Goal: Use online tool/utility: Utilize a website feature to perform a specific function

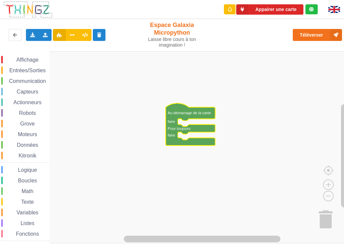
click at [202, 170] on rect "Espace de travail de Blocky" at bounding box center [174, 147] width 348 height 192
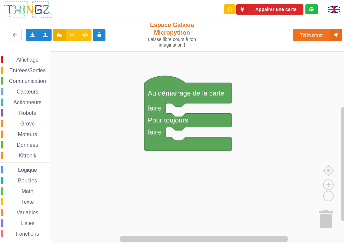
click at [172, 114] on div "Affichage Entrées/Sorties Communication Capteurs Actionneurs Robots Grove Moteu…" at bounding box center [174, 147] width 348 height 192
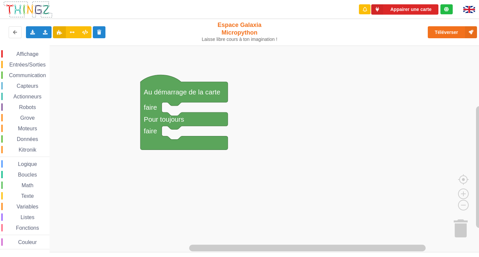
click at [26, 63] on span "Entrées/Sorties" at bounding box center [27, 65] width 38 height 6
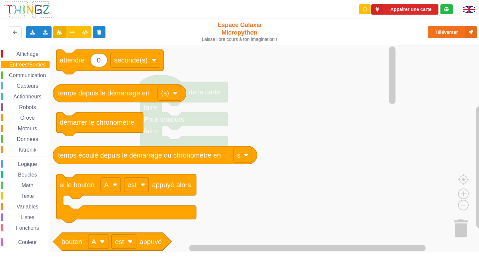
click at [32, 54] on span "Affichage" at bounding box center [27, 54] width 24 height 6
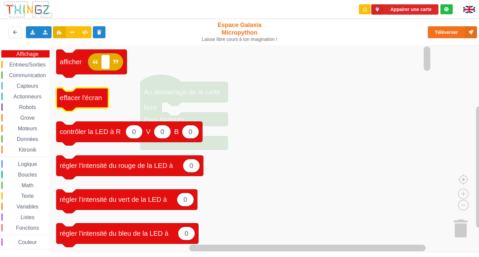
click at [75, 94] on text "effacer l'écran" at bounding box center [81, 97] width 42 height 7
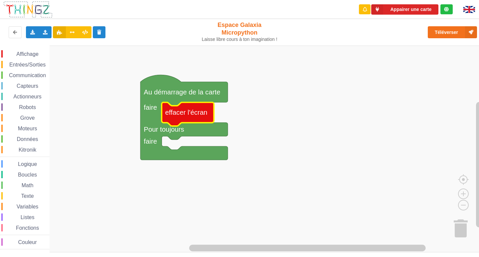
click at [33, 54] on span "Affichage" at bounding box center [27, 54] width 24 height 6
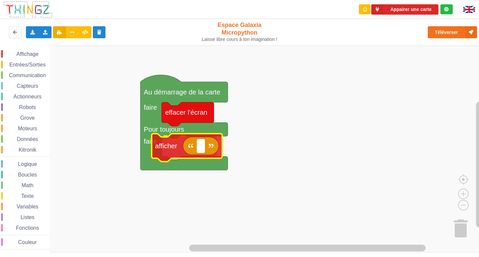
click at [188, 149] on div "Affichage Entrées/Sorties Communication Capteurs Actionneurs Robots Grove Moteu…" at bounding box center [241, 149] width 483 height 207
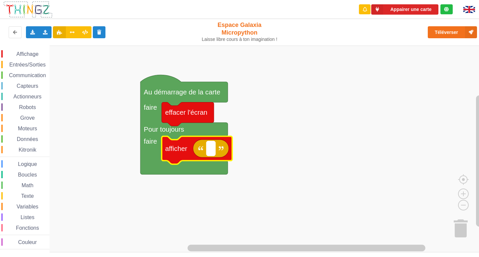
click at [207, 151] on rect "Espace de travail de Blocky" at bounding box center [210, 148] width 9 height 14
type input "'"
type input "Activite 1"
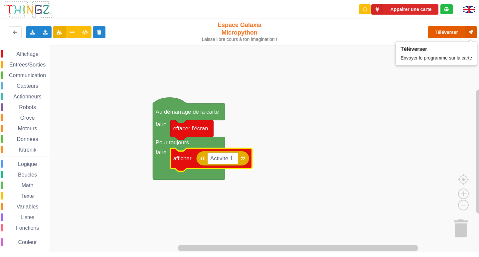
click at [343, 32] on button "Téléverser" at bounding box center [452, 32] width 49 height 12
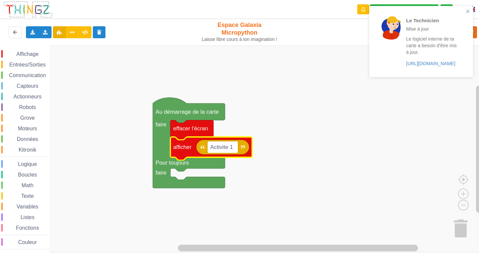
click at [343, 131] on rect "Espace de travail de Blocky" at bounding box center [241, 149] width 483 height 207
click at [343, 10] on div "Le Technicien Mise à jour Le logiciel interne de ta carte a besoin d'être mis à…" at bounding box center [419, 42] width 94 height 66
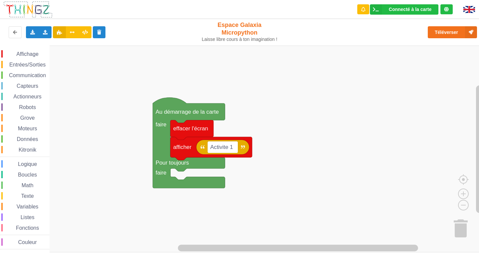
click at [343, 30] on div "Le Technicien Mise à jour Le logiciel interne de ta carte a besoin d'être mis à…" at bounding box center [239, 123] width 488 height 257
click at [343, 30] on button "Téléverser" at bounding box center [452, 32] width 49 height 12
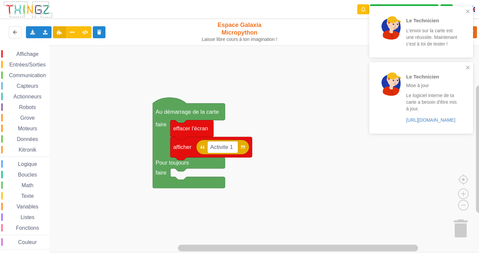
click at [343, 10] on div "Le Technicien L'envoi sur la carte est une réussite. Maintenant c'est à toi de …" at bounding box center [419, 32] width 94 height 46
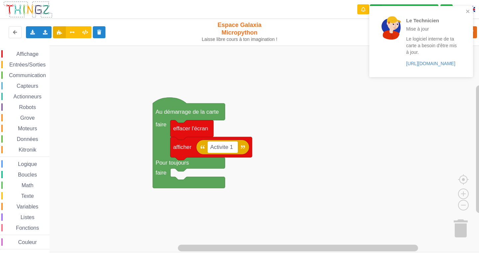
click at [343, 65] on div "Le Technicien Mise à jour Le logiciel interne de ta carte a besoin d'être mis à…" at bounding box center [421, 41] width 104 height 71
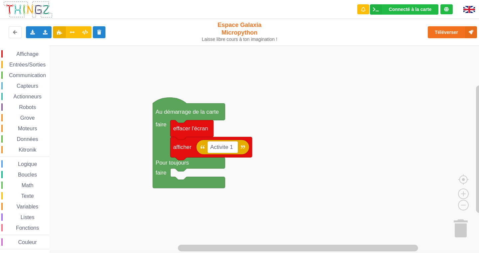
click at [34, 64] on span "Entrées/Sorties" at bounding box center [27, 65] width 38 height 6
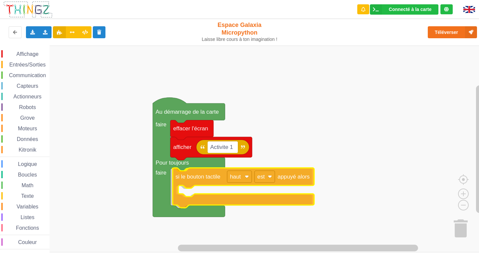
click at [272, 175] on div "Affichage Entrées/Sorties Communication Capteurs Actionneurs Robots Grove Moteu…" at bounding box center [241, 149] width 483 height 207
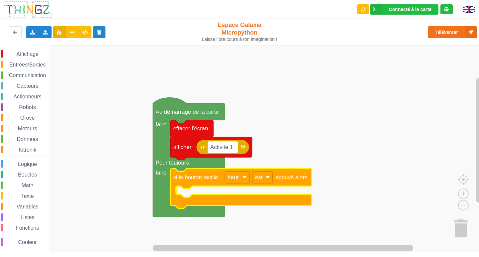
click at [31, 243] on span "Couleur" at bounding box center [27, 242] width 21 height 6
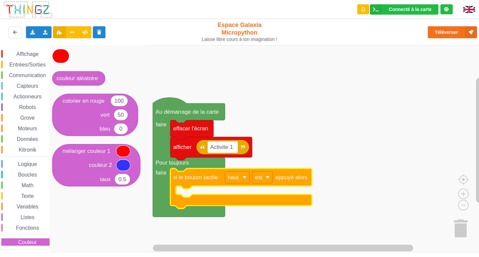
click at [21, 53] on span "Affichage" at bounding box center [27, 54] width 24 height 6
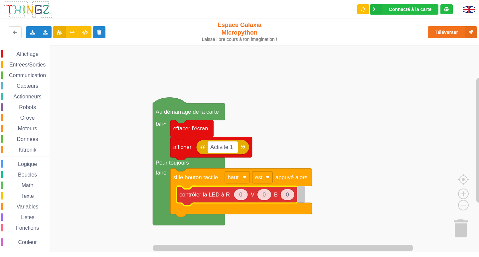
click at [213, 197] on div "Affichage Entrées/Sorties Communication Capteurs Actionneurs Robots Grove Moteu…" at bounding box center [241, 149] width 483 height 207
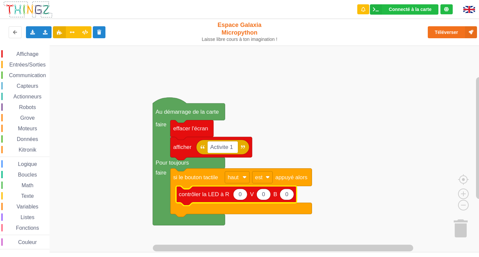
click at [247, 195] on icon "Espace de travail de Blocky" at bounding box center [236, 196] width 121 height 20
click at [238, 197] on icon "Espace de travail de Blocky" at bounding box center [240, 194] width 14 height 11
click at [294, 225] on rect "Espace de travail de Blocky" at bounding box center [241, 149] width 483 height 207
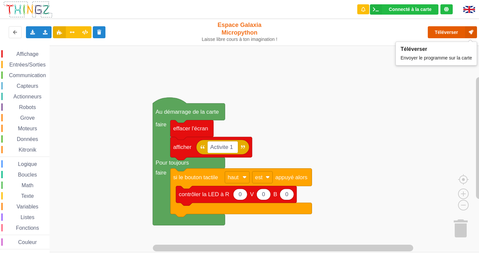
click at [343, 32] on button "Téléverser" at bounding box center [452, 32] width 49 height 12
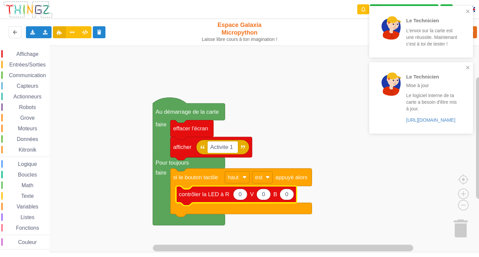
click at [242, 195] on icon "Espace de travail de Blocky" at bounding box center [240, 194] width 14 height 11
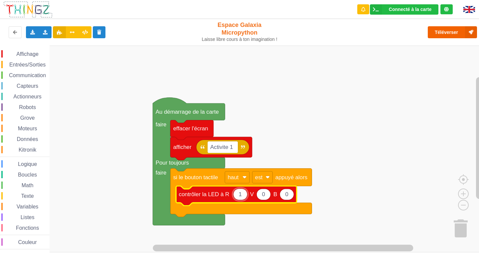
type input "1"
click at [343, 37] on button "Téléverser" at bounding box center [452, 32] width 49 height 12
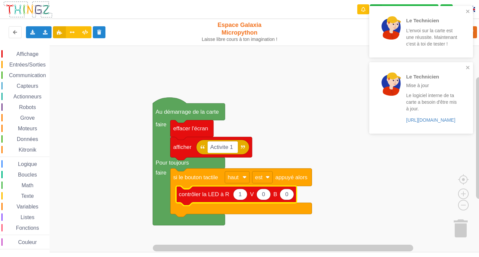
click at [22, 64] on span "Entrées/Sorties" at bounding box center [27, 65] width 38 height 6
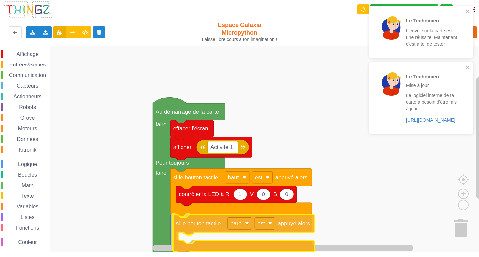
click at [218, 223] on div "Affichage Entrées/Sorties Communication Capteurs Actionneurs Robots Grove Moteu…" at bounding box center [241, 149] width 483 height 207
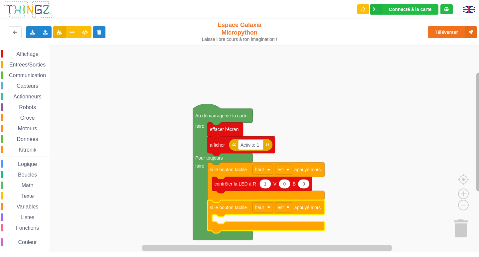
click at [343, 173] on g "Espace de travail de Blocky" at bounding box center [479, 145] width 8 height 198
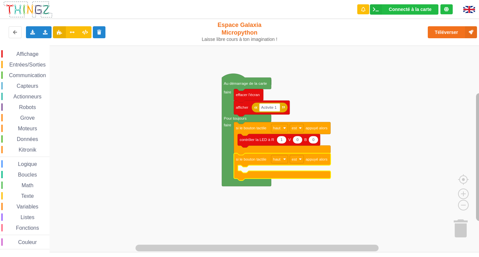
click at [343, 165] on rect "Espace de travail de Blocky" at bounding box center [479, 157] width 7 height 128
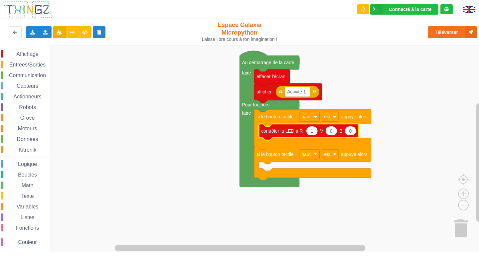
click at [314, 131] on icon "Espace de travail de Blocky" at bounding box center [312, 130] width 12 height 9
type input "0"
click at [343, 131] on text "0" at bounding box center [350, 130] width 3 height 5
type input "5"
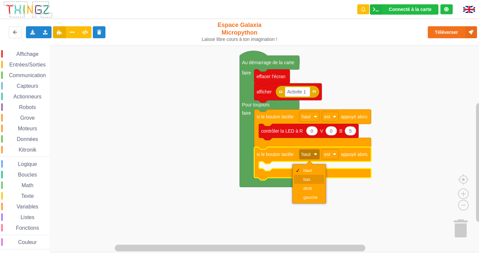
click at [311, 177] on div "bas" at bounding box center [309, 179] width 30 height 9
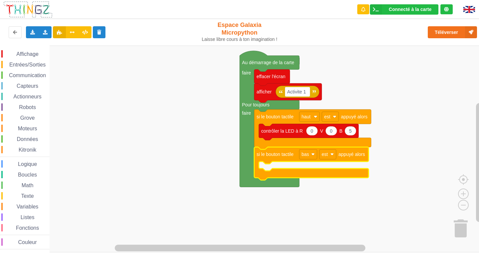
click at [31, 51] on span "Affichage" at bounding box center [27, 54] width 24 height 6
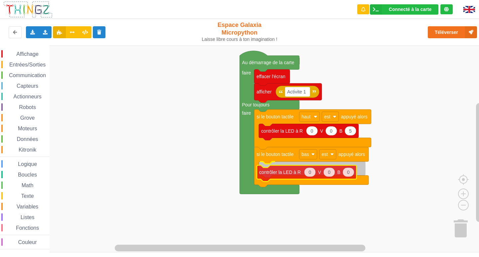
click at [287, 171] on div "Affichage Entrées/Sorties Communication Capteurs Actionneurs Robots Grove Moteu…" at bounding box center [241, 149] width 483 height 207
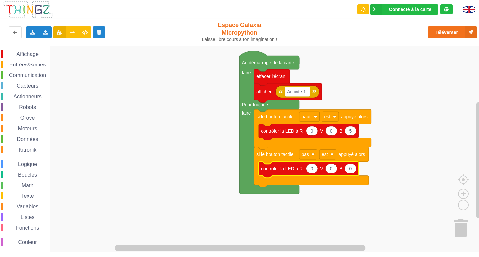
click at [309, 171] on icon "Espace de travail de Blocky" at bounding box center [312, 168] width 12 height 9
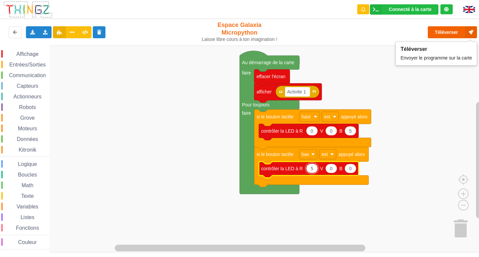
type input "5"
click at [343, 31] on button "Téléverser" at bounding box center [452, 32] width 49 height 12
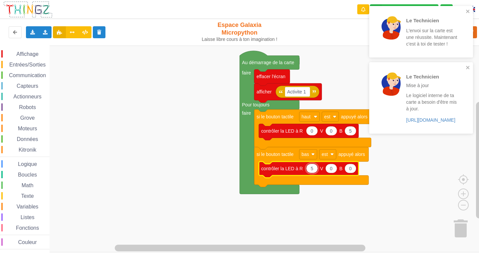
click at [343, 64] on div "Le Technicien Mise à jour Le logiciel interne de ta carte a besoin d'être mis à…" at bounding box center [421, 97] width 104 height 71
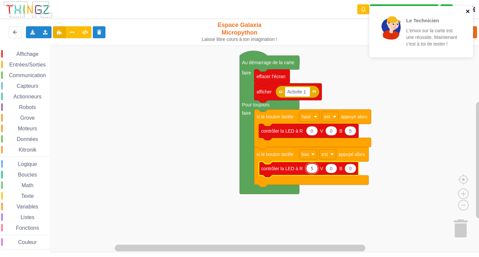
click at [343, 11] on icon "close" at bounding box center [467, 11] width 5 height 5
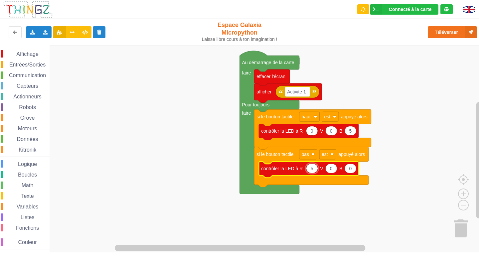
click at [33, 55] on span "Affichage" at bounding box center [27, 54] width 24 height 6
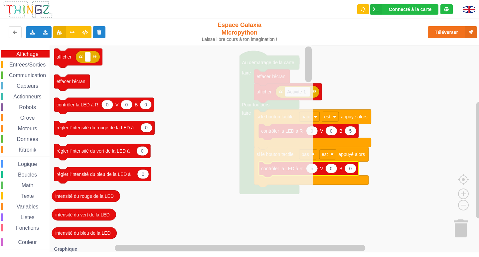
click at [31, 63] on span "Entrées/Sorties" at bounding box center [27, 65] width 38 height 6
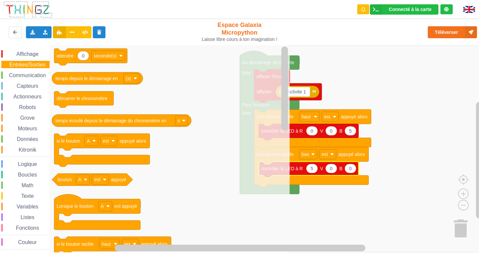
click at [30, 76] on span "Communication" at bounding box center [27, 75] width 39 height 6
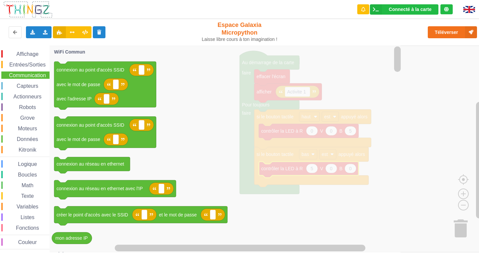
click at [30, 85] on span "Capteurs" at bounding box center [28, 86] width 24 height 6
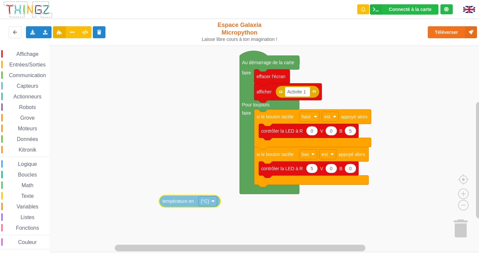
click at [178, 196] on div "Affichage Entrées/Sorties Communication Capteurs Actionneurs Robots Grove Moteu…" at bounding box center [241, 149] width 483 height 207
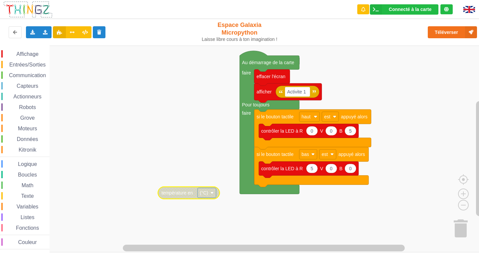
click at [18, 63] on span "Entrées/Sorties" at bounding box center [27, 65] width 38 height 6
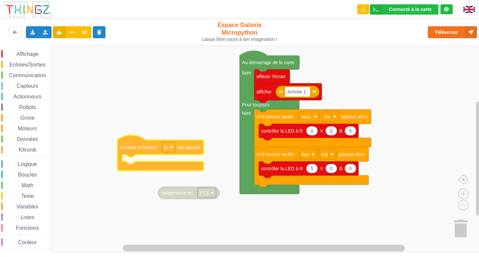
click at [149, 148] on div "Affichage Entrées/Sorties Communication Capteurs Actionneurs Robots Grove Moteu…" at bounding box center [241, 149] width 483 height 207
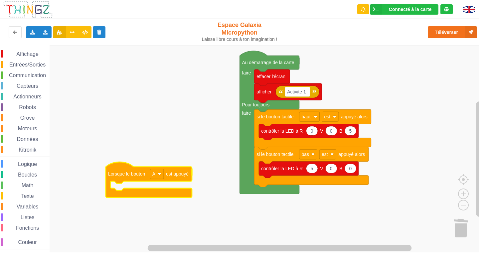
click at [128, 171] on text "Lorsque le bouton" at bounding box center [126, 173] width 37 height 5
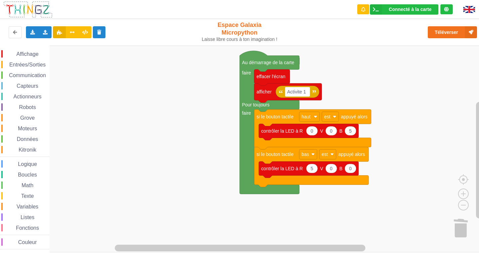
click at [33, 64] on span "Entrées/Sorties" at bounding box center [27, 65] width 38 height 6
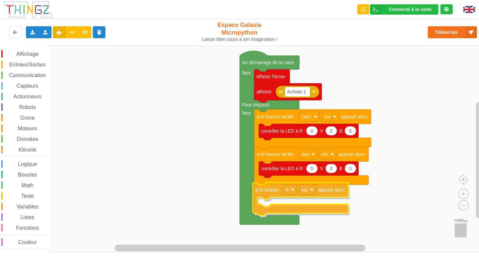
click at [270, 190] on div "Affichage Entrées/Sorties Communication Capteurs Actionneurs Robots Grove Moteu…" at bounding box center [241, 149] width 483 height 207
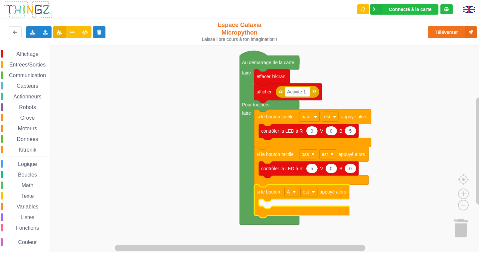
click at [26, 85] on span "Capteurs" at bounding box center [28, 86] width 24 height 6
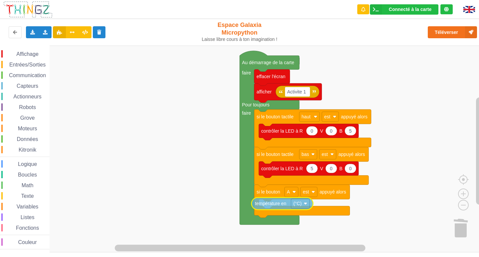
click at [274, 204] on div "Affichage Entrées/Sorties Communication Capteurs Actionneurs Robots Grove Moteu…" at bounding box center [241, 149] width 483 height 207
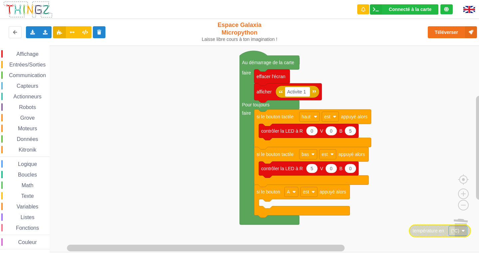
click at [20, 84] on span "Capteurs" at bounding box center [28, 86] width 24 height 6
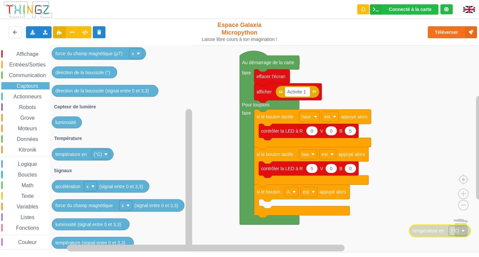
click at [18, 77] on span "Communication" at bounding box center [27, 75] width 39 height 6
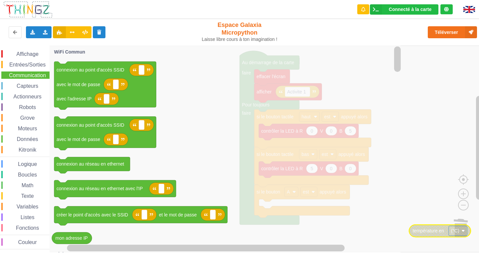
click at [16, 92] on div "Affichage Entrées/Sorties Communication Capteurs Actionneurs Robots Grove Moteu…" at bounding box center [25, 149] width 50 height 199
click at [17, 88] on span "Capteurs" at bounding box center [28, 86] width 24 height 6
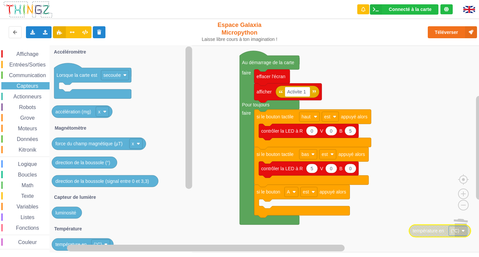
click at [17, 94] on span "Actionneurs" at bounding box center [27, 97] width 30 height 6
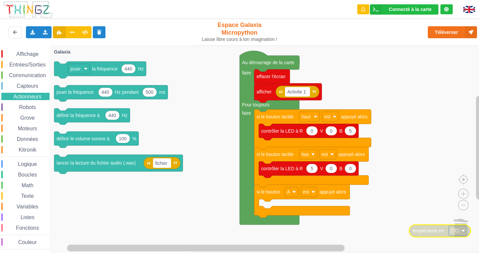
click at [21, 102] on div "Affichage Entrées/Sorties Communication Capteurs Actionneurs Robots Grove Moteu…" at bounding box center [25, 149] width 50 height 199
click at [24, 103] on div "Robots" at bounding box center [25, 106] width 48 height 7
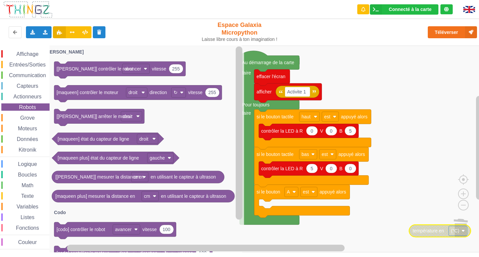
click at [24, 115] on span "Grove" at bounding box center [27, 118] width 17 height 6
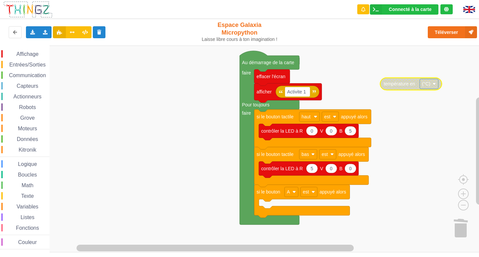
click at [29, 55] on span "Affichage" at bounding box center [27, 54] width 24 height 6
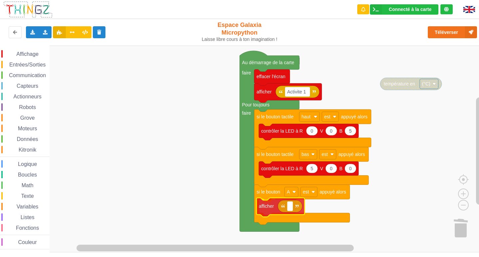
click at [273, 206] on div "Affichage Entrées/Sorties Communication Capteurs Actionneurs Robots Grove Moteu…" at bounding box center [241, 149] width 483 height 207
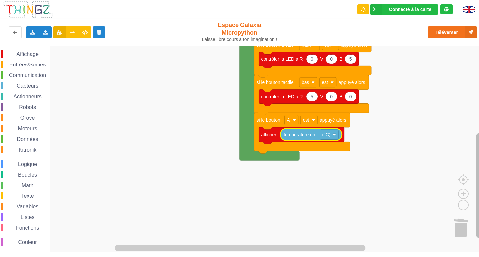
click at [343, 165] on g "Espace de travail de Blocky" at bounding box center [479, 145] width 8 height 198
click at [26, 65] on span "Entrées/Sorties" at bounding box center [27, 65] width 38 height 6
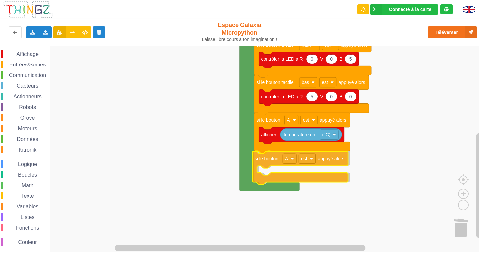
click at [273, 160] on div "Affichage Entrées/Sorties Communication Capteurs Actionneurs Robots Grove Moteu…" at bounding box center [241, 149] width 483 height 207
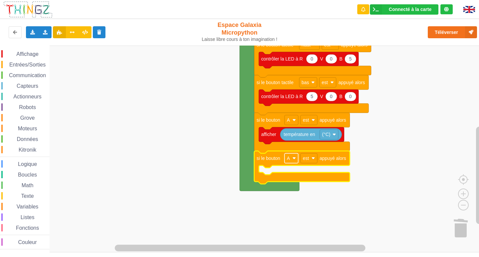
click at [295, 160] on rect "Espace de travail de Blocky" at bounding box center [291, 158] width 14 height 10
click at [291, 182] on div "B" at bounding box center [293, 183] width 16 height 5
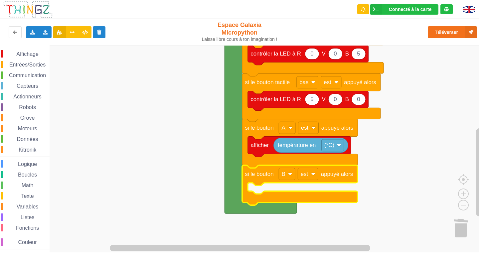
click at [29, 54] on span "Affichage" at bounding box center [27, 54] width 24 height 6
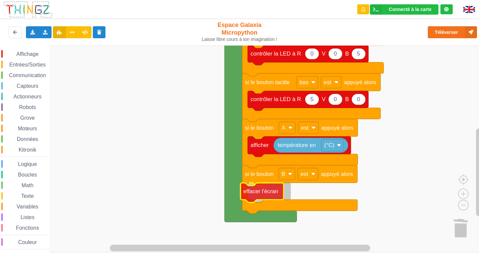
click at [270, 193] on div "Affichage Entrées/Sorties Communication Capteurs Actionneurs Robots Grove Moteu…" at bounding box center [241, 149] width 483 height 207
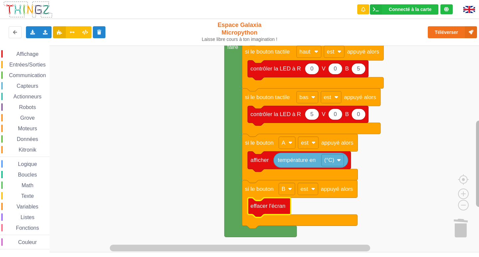
click at [343, 156] on div "Affichage Entrées/Sorties Communication Capteurs Actionneurs Robots Grove Moteu…" at bounding box center [241, 149] width 483 height 207
click at [29, 57] on span "Affichage" at bounding box center [27, 54] width 24 height 6
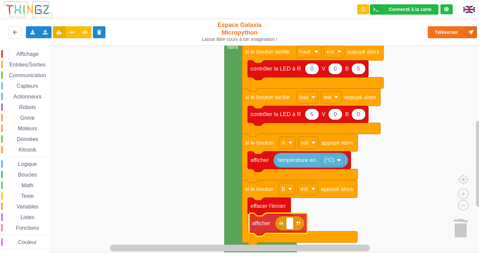
click at [278, 228] on div "Affichage Entrées/Sorties Communication Capteurs Actionneurs Robots Grove Moteu…" at bounding box center [241, 149] width 483 height 207
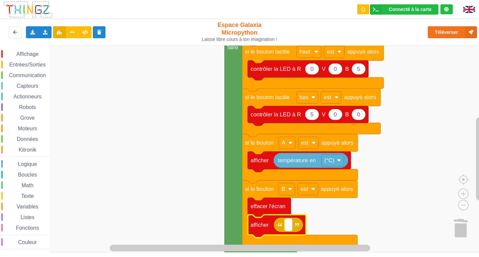
click at [290, 229] on rect "Espace de travail de Blocky" at bounding box center [288, 225] width 7 height 12
type input "Activite 1"
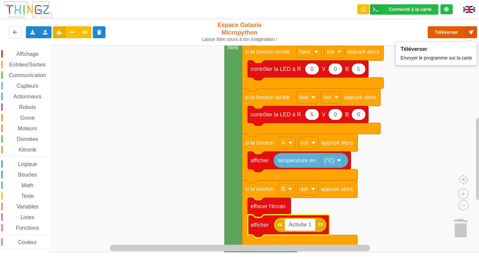
click at [343, 32] on button "Téléverser" at bounding box center [452, 32] width 49 height 12
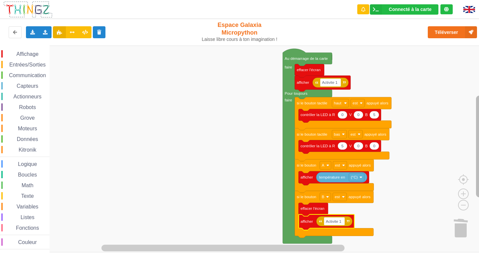
click at [343, 145] on rect "Espace de travail de Blocky" at bounding box center [479, 146] width 7 height 102
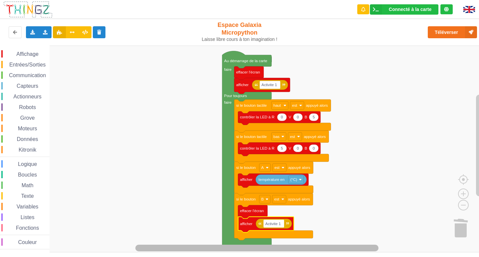
click at [343, 247] on div "Connecté à la carte Réglages Ouvrir le moniteur automatiquement Connexion autom…" at bounding box center [239, 128] width 479 height 257
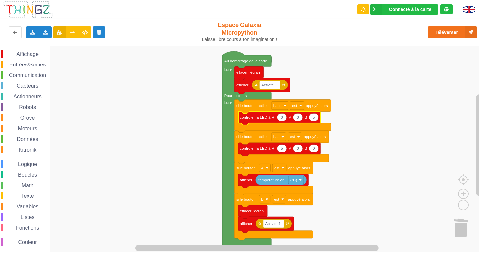
click at [313, 119] on text "5" at bounding box center [314, 117] width 2 height 4
type input "99"
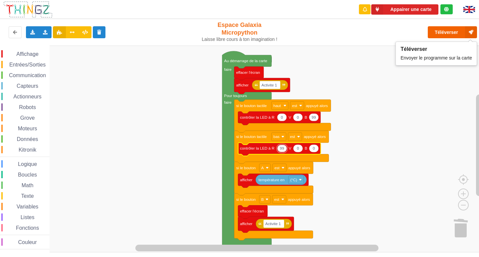
type input "99"
click at [343, 33] on button "Téléverser" at bounding box center [452, 32] width 49 height 12
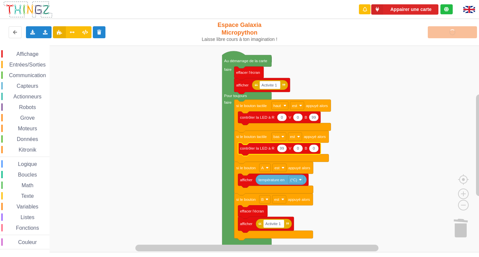
click at [340, 70] on rect "Espace de travail de Blocky" at bounding box center [241, 149] width 483 height 207
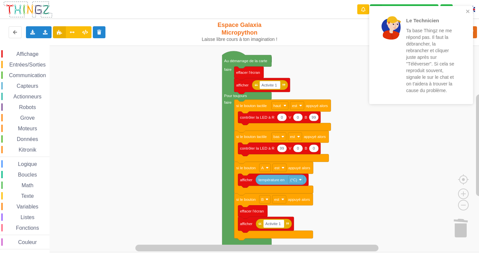
click at [343, 13] on div "Le Technicien Ta base Thingz ne me répond pas. Il faut la débrancher, la rebran…" at bounding box center [419, 55] width 94 height 93
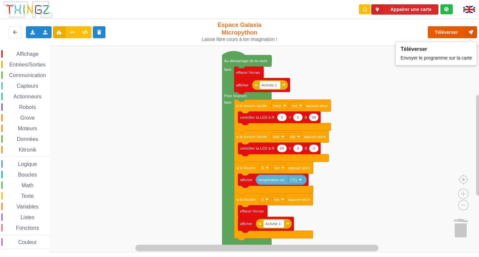
click at [343, 34] on button "Téléverser" at bounding box center [452, 32] width 49 height 12
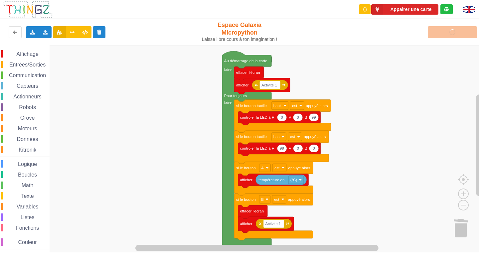
click at [343, 34] on div "Téléverser" at bounding box center [383, 32] width 197 height 21
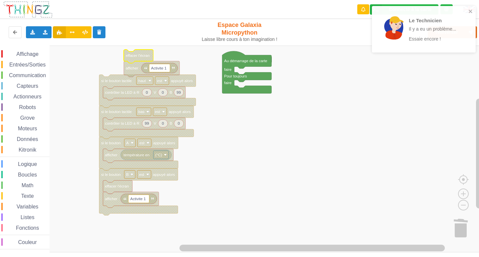
click at [343, 9] on div "Le Technicien Il y a eu un problème... Essaie encore !" at bounding box center [421, 29] width 94 height 41
click at [343, 12] on icon "close" at bounding box center [467, 11] width 3 height 3
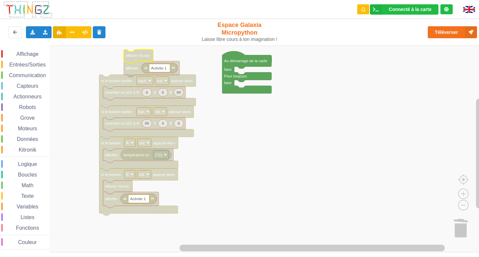
click at [343, 31] on div "Le Technicien Il y a eu un problème... Essaie encore !" at bounding box center [421, 32] width 106 height 54
click at [343, 31] on button "Téléverser" at bounding box center [452, 32] width 49 height 12
click at [35, 70] on div "Affichage Entrées/Sorties Communication Capteurs Actionneurs Robots Grove Moteu…" at bounding box center [25, 149] width 50 height 199
click at [35, 75] on span "Communication" at bounding box center [27, 75] width 39 height 6
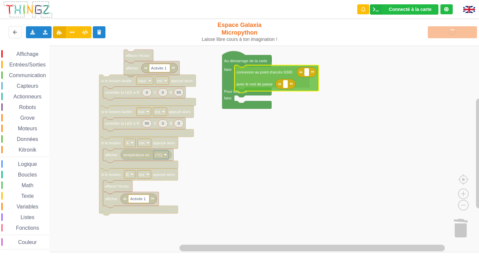
click at [260, 77] on div "Affichage Entrées/Sorties Communication Capteurs Actionneurs Robots Grove Moteu…" at bounding box center [241, 149] width 483 height 207
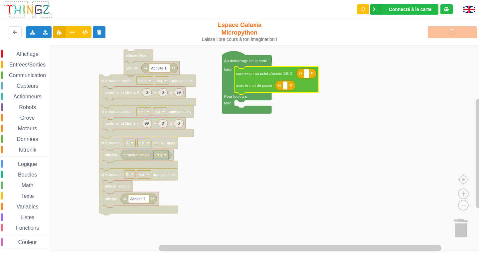
click at [306, 74] on text "Espace de travail de Blocky" at bounding box center [306, 73] width 1 height 4
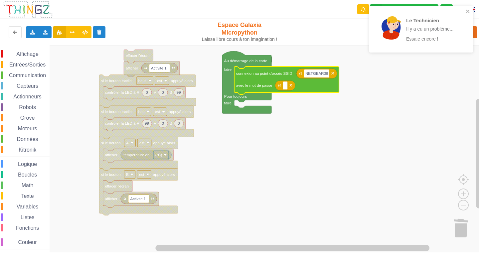
type input "NETGEAR38"
click at [286, 86] on rect "Espace de travail de Blocky" at bounding box center [285, 85] width 5 height 8
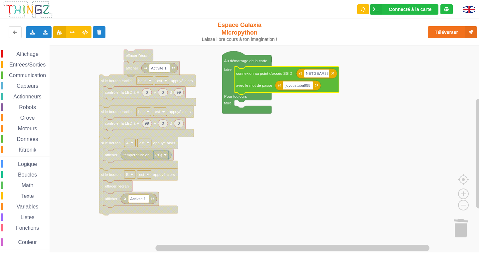
type input "joyoustuba995"
click at [343, 27] on button "Téléverser" at bounding box center [452, 32] width 49 height 12
click at [343, 31] on div "Téléverser" at bounding box center [383, 32] width 197 height 21
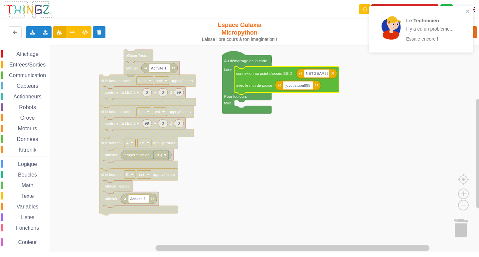
click at [343, 7] on div "Le Technicien Il y a eu un problème... Essaie encore !" at bounding box center [421, 29] width 104 height 47
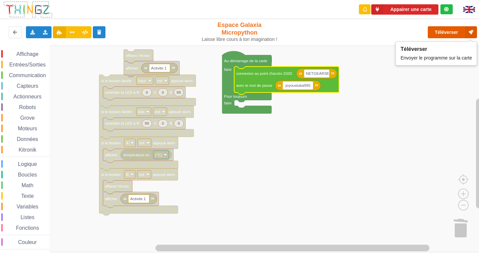
click at [343, 28] on button "Téléverser" at bounding box center [452, 32] width 49 height 12
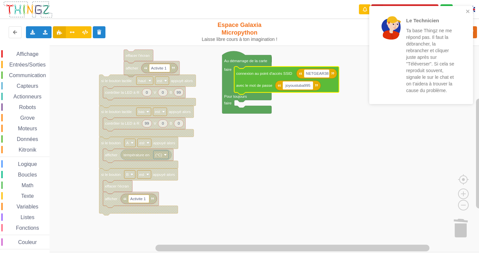
click at [343, 11] on div "Le Technicien Ta base Thingz ne me répond pas. Il faut la débrancher, la rebran…" at bounding box center [419, 55] width 94 height 93
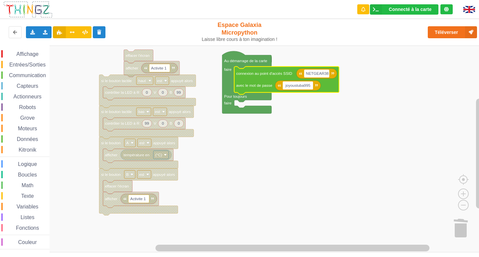
click at [343, 32] on div "Le Technicien Ta base Thingz ne me répond pas. Il faut la débrancher, la rebran…" at bounding box center [421, 57] width 106 height 105
click at [343, 32] on button "Téléverser" at bounding box center [452, 32] width 49 height 12
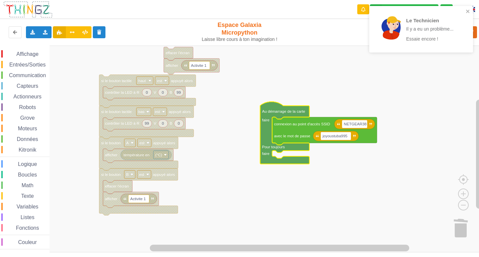
click at [340, 30] on div "Téléverser" at bounding box center [383, 32] width 197 height 21
click at [343, 10] on icon "close" at bounding box center [467, 11] width 5 height 5
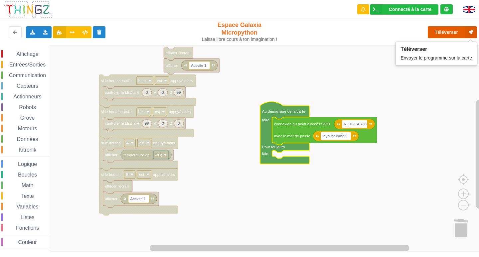
click at [343, 31] on button "Téléverser" at bounding box center [452, 32] width 49 height 12
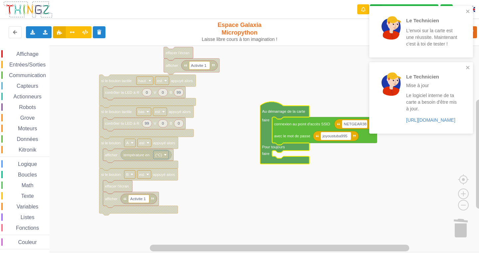
click at [343, 63] on div "Le Technicien Mise à jour Le logiciel interne de ta carte a besoin d'être mis à…" at bounding box center [421, 97] width 104 height 71
click at [343, 11] on icon "close" at bounding box center [467, 11] width 5 height 5
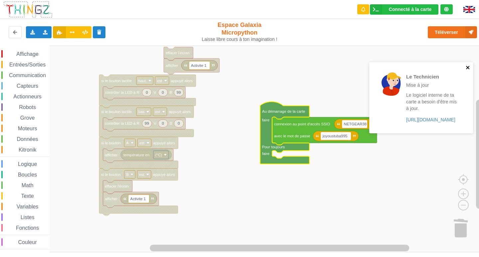
click at [343, 64] on div "Le Technicien Mise à jour Le logiciel interne de ta carte a besoin d'être mis à…" at bounding box center [421, 97] width 104 height 71
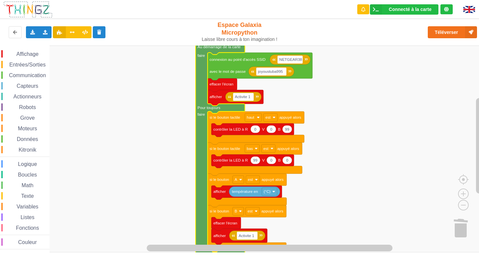
click at [343, 193] on rect "Espace de travail de Blocky" at bounding box center [241, 149] width 483 height 207
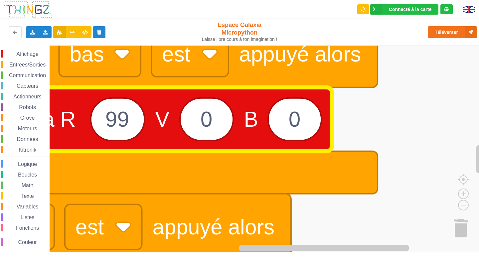
click at [121, 121] on text "99" at bounding box center [117, 119] width 24 height 24
click at [121, 121] on input "99" at bounding box center [117, 119] width 55 height 44
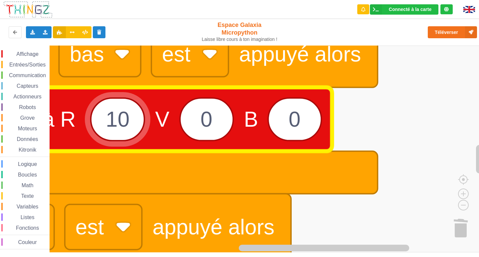
type input "100"
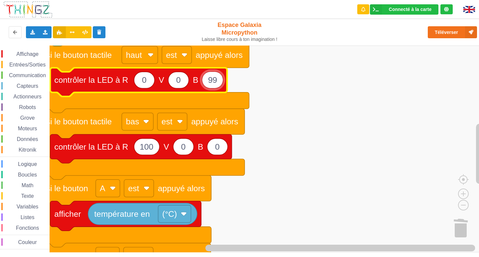
click at [216, 83] on input "99" at bounding box center [212, 79] width 21 height 17
type input "100"
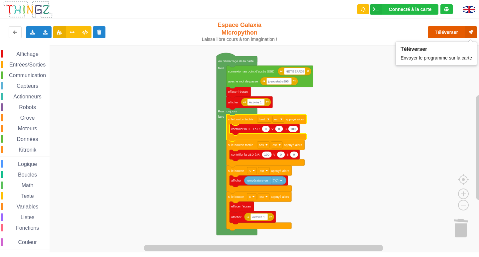
click at [343, 31] on button "Téléverser" at bounding box center [452, 32] width 49 height 12
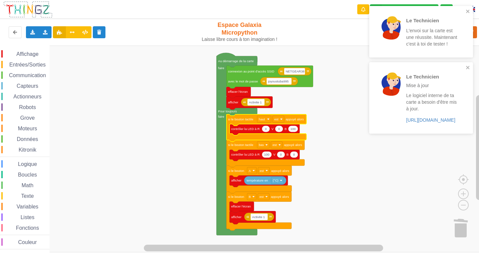
click at [343, 8] on div "Le Technicien L'envoi sur la carte est une réussite. Maintenant c'est à toi de …" at bounding box center [421, 32] width 104 height 52
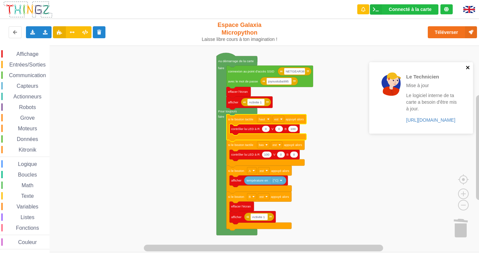
click at [343, 68] on div "Le Technicien Mise à jour Le logiciel interne de ta carte a besoin d'être mis à…" at bounding box center [421, 97] width 104 height 71
click at [33, 50] on div "Affichage" at bounding box center [25, 53] width 48 height 7
click at [343, 126] on rect "Espace de travail de Blocky" at bounding box center [241, 149] width 483 height 207
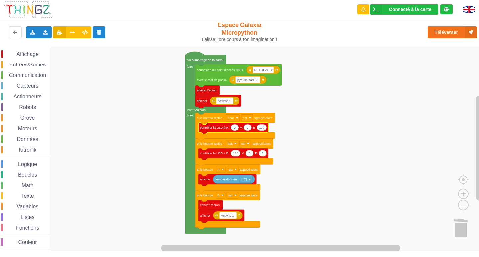
click at [265, 130] on icon "Espace de travail de Blocky" at bounding box center [262, 127] width 10 height 6
click at [265, 130] on input "100" at bounding box center [262, 127] width 10 height 7
type input "50"
click at [249, 129] on icon "Espace de travail de Blocky" at bounding box center [248, 127] width 8 height 6
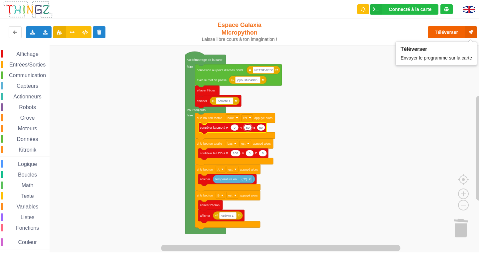
type input "50"
click at [343, 34] on button "Téléverser" at bounding box center [452, 32] width 49 height 12
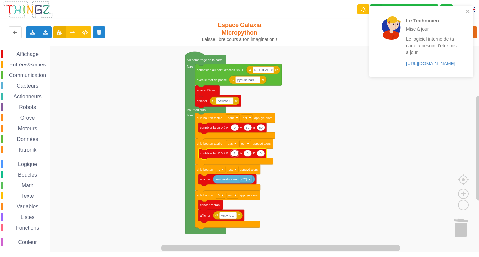
type input "25"
click at [248, 156] on icon "Espace de travail de Blocky" at bounding box center [248, 153] width 8 height 6
type input "25"
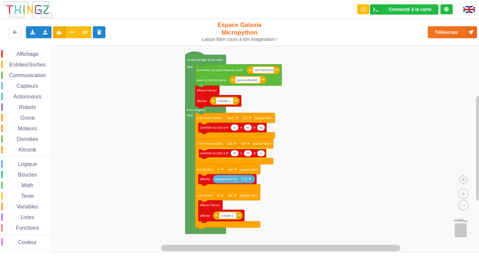
click at [261, 156] on icon "Espace de travail de Blocky" at bounding box center [261, 153] width 8 height 6
type input "25"
click at [343, 36] on button "Téléverser" at bounding box center [452, 32] width 49 height 12
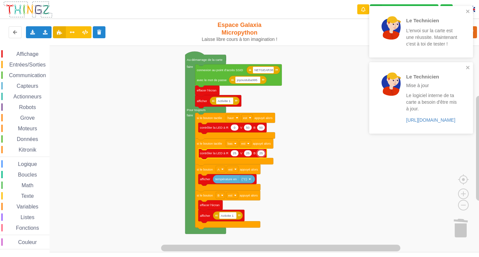
click at [234, 152] on text "25" at bounding box center [235, 153] width 4 height 4
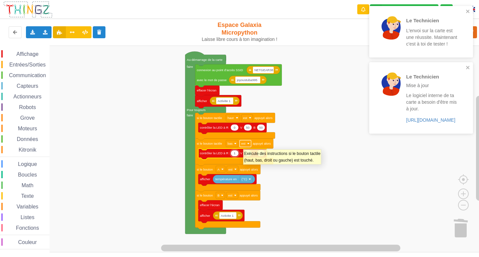
type input "12"
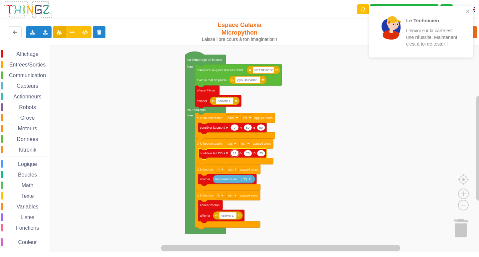
click at [247, 152] on text "25" at bounding box center [248, 153] width 4 height 4
type input "75"
click at [262, 153] on text "25" at bounding box center [261, 153] width 4 height 4
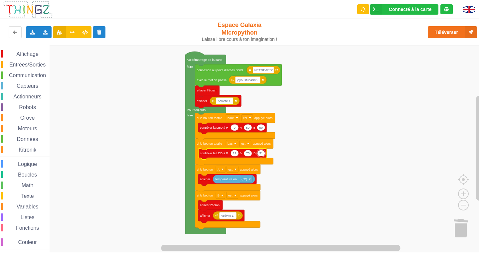
type input "3"
type input "13"
click at [343, 31] on button "Téléverser" at bounding box center [452, 32] width 49 height 12
drag, startPoint x: 417, startPoint y: 30, endPoint x: 391, endPoint y: 87, distance: 63.3
click at [343, 87] on div "Connecté à la carte Réglages Ouvrir le moniteur automatiquement Connexion autom…" at bounding box center [239, 123] width 488 height 257
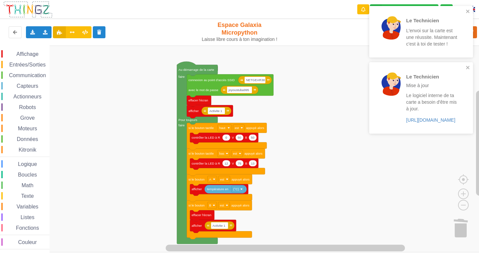
click at [343, 95] on div "Le Technicien L'envoi sur la carte est une réussite. Maintenant c'est à toi de …" at bounding box center [239, 123] width 488 height 257
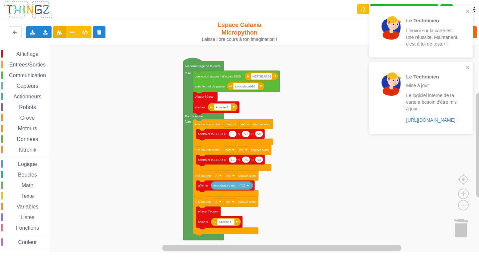
click at [343, 10] on div "Le Technicien L'envoi sur la carte est une réussite. Maintenant c'est à toi de …" at bounding box center [419, 32] width 94 height 46
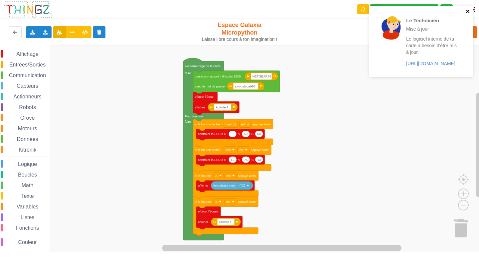
click at [343, 9] on icon "close" at bounding box center [467, 11] width 5 height 5
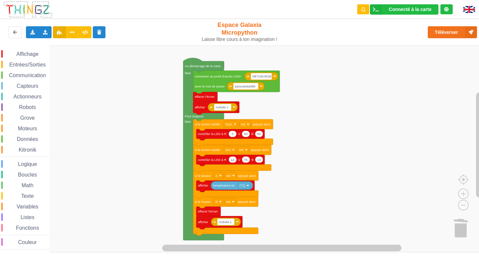
click at [20, 55] on span "Affichage" at bounding box center [27, 54] width 24 height 6
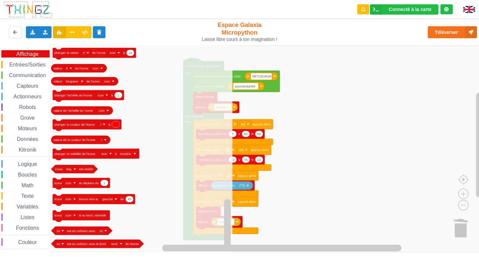
click at [33, 234] on div "Affichage Entrées/Sorties Communication Capteurs Actionneurs Robots Grove Moteu…" at bounding box center [25, 149] width 50 height 199
click at [33, 238] on div "Couleur" at bounding box center [25, 241] width 48 height 7
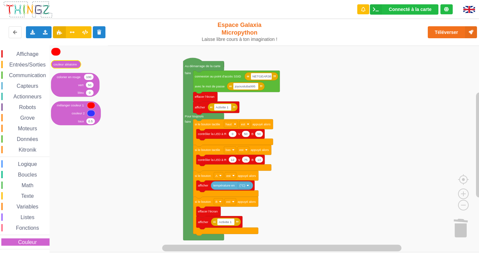
click at [65, 65] on text "couleur aléatoire" at bounding box center [65, 65] width 23 height 4
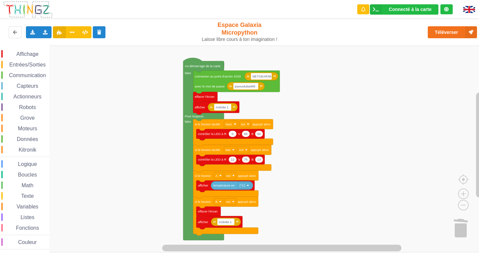
click at [232, 161] on text "12" at bounding box center [233, 160] width 4 height 4
type input "50"
click at [259, 159] on text "13" at bounding box center [259, 160] width 4 height 4
type input "50"
click at [244, 163] on icon "Espace de travail de Blocky" at bounding box center [230, 160] width 68 height 11
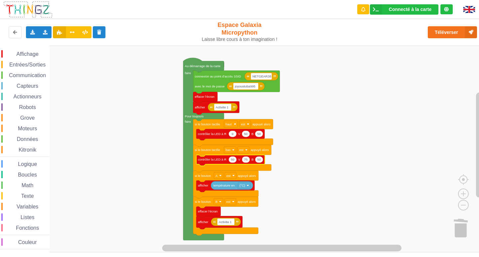
click at [245, 160] on text "75" at bounding box center [246, 160] width 4 height 4
type input "0"
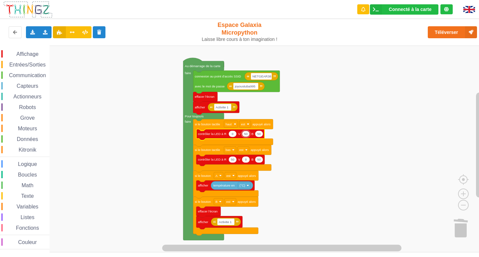
type input "0"
click at [258, 136] on text "50" at bounding box center [259, 134] width 4 height 4
type input "0"
click at [248, 135] on icon "Espace de travail de Blocky" at bounding box center [246, 134] width 8 height 6
type input "50"
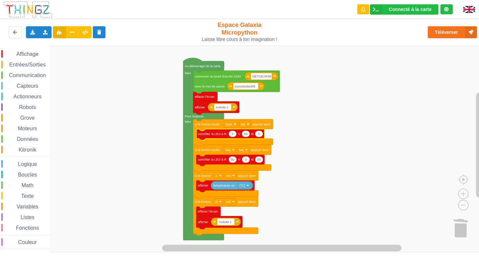
click at [234, 135] on icon "Espace de travail de Blocky" at bounding box center [232, 134] width 8 height 6
type input "50"
click at [343, 32] on button "Téléverser" at bounding box center [452, 32] width 49 height 12
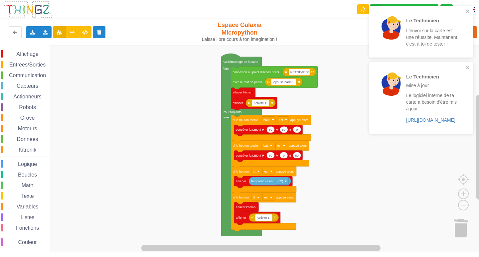
click at [310, 226] on div "Affichage Entrées/Sorties Communication Capteurs Actionneurs Robots Grove Moteu…" at bounding box center [241, 149] width 483 height 207
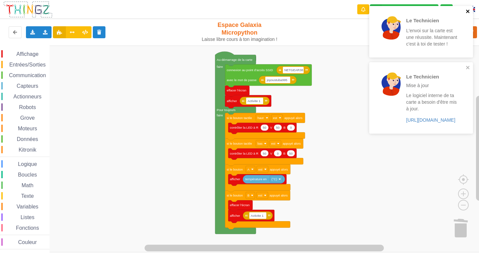
click at [343, 10] on icon "close" at bounding box center [467, 11] width 5 height 5
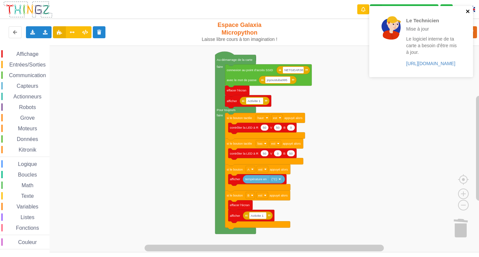
click at [343, 10] on icon "close" at bounding box center [467, 11] width 5 height 5
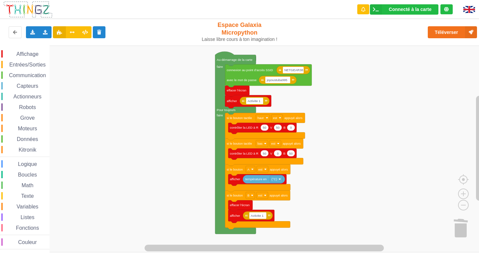
click at [24, 87] on span "Capteurs" at bounding box center [28, 86] width 24 height 6
click at [318, 175] on rect "Espace de travail de Blocky" at bounding box center [241, 149] width 483 height 207
drag, startPoint x: 213, startPoint y: 30, endPoint x: 220, endPoint y: 43, distance: 14.3
click at [221, 42] on div "Espace Galaxia Micropython Laisse libre cours à ton imagination !" at bounding box center [239, 31] width 81 height 21
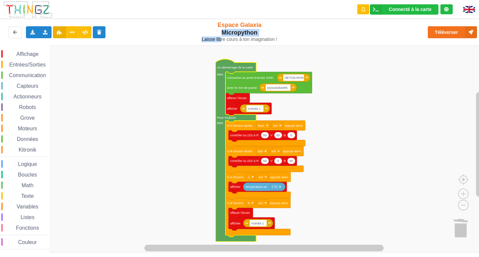
click at [200, 38] on div "Laisse libre cours à ton imagination !" at bounding box center [239, 40] width 81 height 6
drag, startPoint x: 194, startPoint y: 35, endPoint x: 228, endPoint y: 175, distance: 144.1
click at [228, 175] on div "Connecté à la carte Réglages Ouvrir le moniteur automatiquement Connexion autom…" at bounding box center [239, 123] width 488 height 257
click at [334, 173] on rect "Espace de travail de Blocky" at bounding box center [241, 149] width 483 height 207
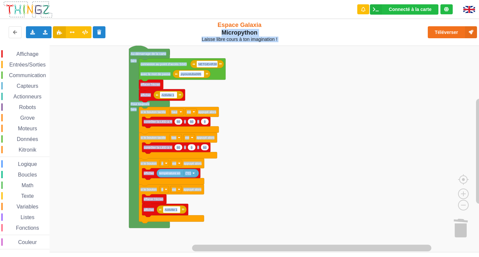
click at [254, 176] on div "Affichage Entrées/Sorties Communication Capteurs Actionneurs Robots Grove Moteu…" at bounding box center [241, 149] width 483 height 207
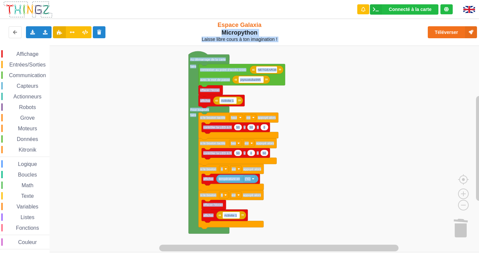
click at [321, 167] on div "Affichage Entrées/Sorties Communication Capteurs Actionneurs Robots Grove Moteu…" at bounding box center [241, 149] width 483 height 207
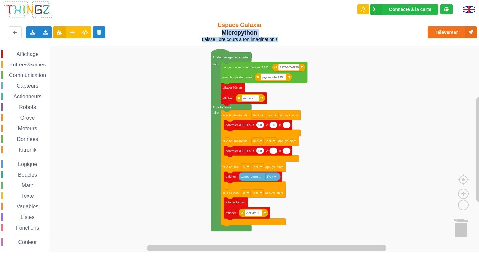
click at [260, 126] on text "50" at bounding box center [260, 125] width 4 height 4
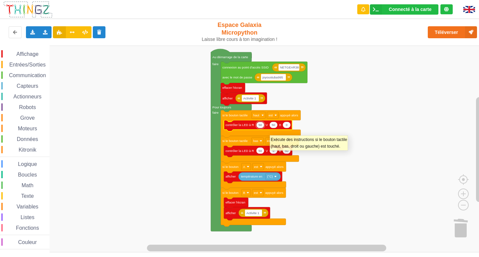
type input "0"
click at [272, 128] on icon "Espace de travail de Blocky" at bounding box center [273, 125] width 8 height 6
type input "0"
click at [289, 125] on icon "Espace de travail de Blocky" at bounding box center [286, 125] width 8 height 6
type input "100"
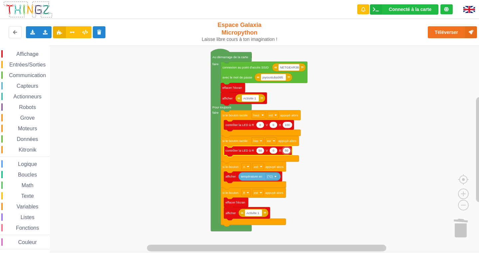
type input "0"
click at [260, 152] on text "50" at bounding box center [260, 151] width 4 height 4
click at [258, 150] on input "0" at bounding box center [260, 150] width 8 height 7
type input "100"
click at [35, 75] on span "Communication" at bounding box center [27, 75] width 39 height 6
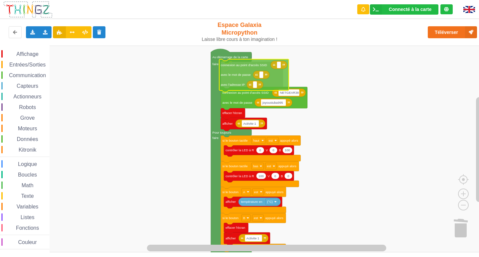
click at [237, 74] on div "Affichage Entrées/Sorties Communication Capteurs Actionneurs Robots Grove Moteu…" at bounding box center [241, 149] width 483 height 207
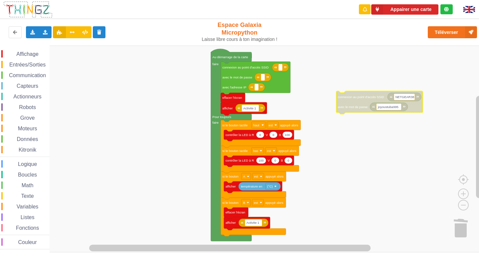
click at [343, 97] on text "NETGEAR38" at bounding box center [404, 97] width 19 height 4
click at [343, 97] on input "NETGEAR38" at bounding box center [404, 96] width 21 height 7
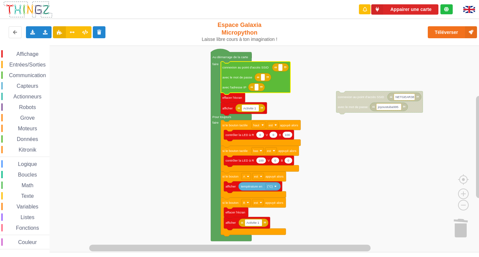
type input "NETGEAR38"
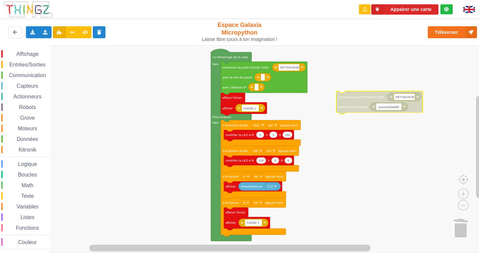
click at [343, 106] on input "joyoustuba995" at bounding box center [388, 106] width 25 height 7
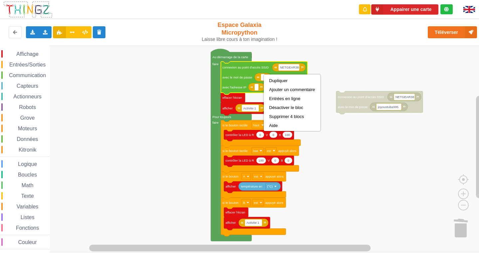
click at [343, 147] on rect "Espace de travail de Blocky" at bounding box center [241, 149] width 483 height 207
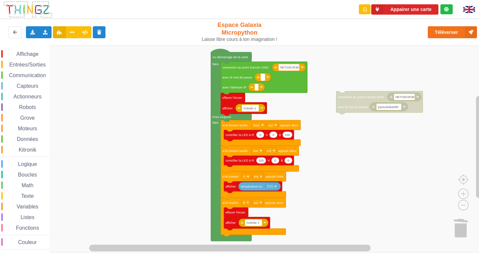
click at [262, 79] on rect "Espace de travail de Blocky" at bounding box center [263, 77] width 4 height 7
type input "joyoustuba995"
click at [256, 87] on rect "Espace de travail de Blocky" at bounding box center [256, 87] width 4 height 7
click at [255, 85] on input at bounding box center [256, 87] width 4 height 7
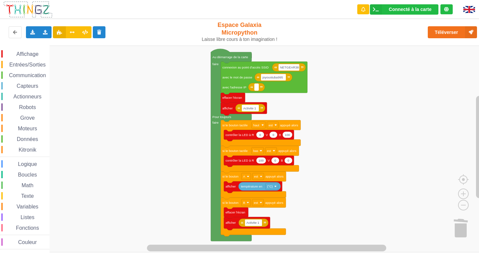
click at [257, 90] on rect "Espace de travail de Blocky" at bounding box center [256, 87] width 4 height 7
click at [34, 54] on span "Affichage" at bounding box center [27, 54] width 24 height 6
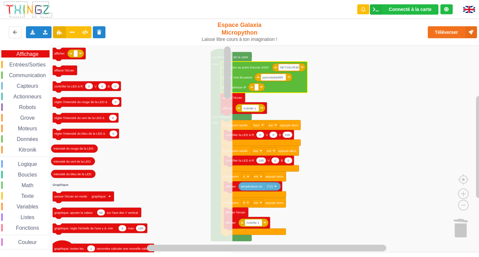
click at [26, 63] on span "Entrées/Sorties" at bounding box center [27, 65] width 38 height 6
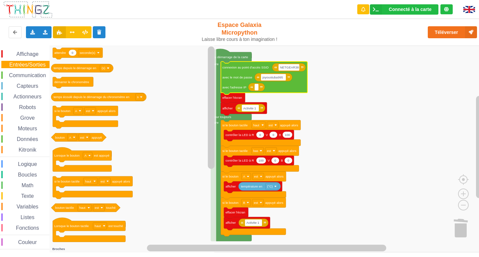
click at [28, 74] on span "Communication" at bounding box center [27, 75] width 39 height 6
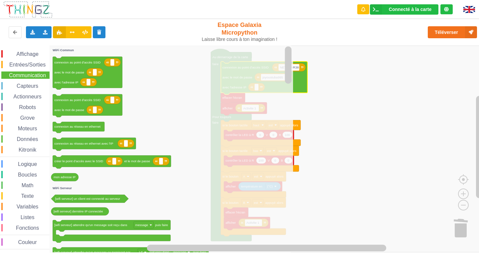
click at [28, 81] on div "Affichage Entrées/Sorties Communication Capteurs Actionneurs Robots Grove Moteu…" at bounding box center [25, 149] width 50 height 199
click at [29, 87] on span "Capteurs" at bounding box center [28, 86] width 24 height 6
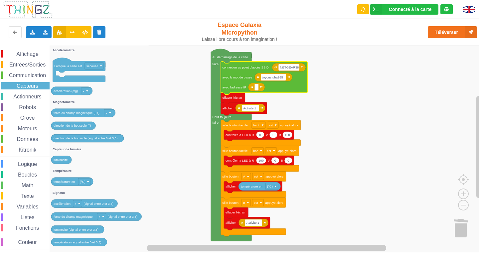
click at [91, 84] on icon "Espace de travail de Blocky" at bounding box center [100, 149] width 101 height 207
click at [116, 80] on icon "Espace de travail de Blocky" at bounding box center [100, 149] width 101 height 207
click at [139, 84] on icon "Espace de travail de Blocky" at bounding box center [100, 149] width 101 height 207
click at [22, 51] on div "Affichage" at bounding box center [25, 53] width 48 height 7
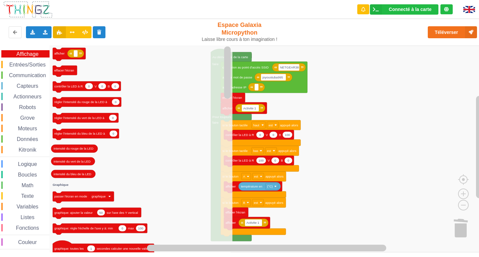
click at [103, 55] on icon "Espace de travail de Blocky" at bounding box center [141, 149] width 183 height 207
click at [343, 83] on rect "Espace de travail de Blocky" at bounding box center [241, 149] width 483 height 207
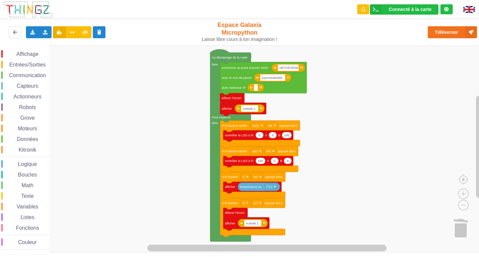
click at [202, 91] on div "Affichage Entrées/Sorties Communication Capteurs Actionneurs Robots Grove Moteu…" at bounding box center [241, 149] width 483 height 207
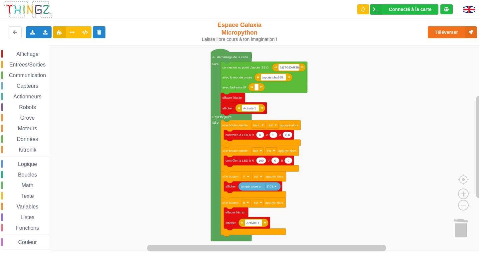
click at [21, 62] on span "Entrées/Sorties" at bounding box center [27, 65] width 38 height 6
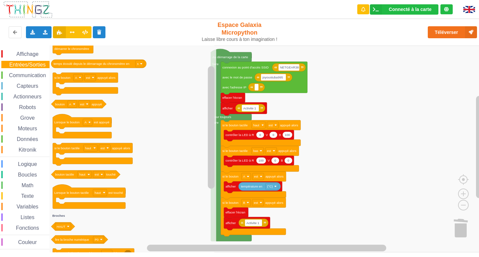
click at [32, 55] on span "Affichage" at bounding box center [27, 54] width 24 height 6
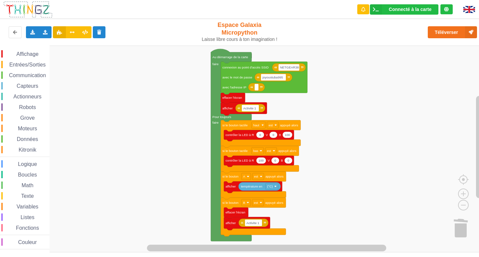
click at [319, 114] on rect "Espace de travail de Blocky" at bounding box center [241, 149] width 483 height 207
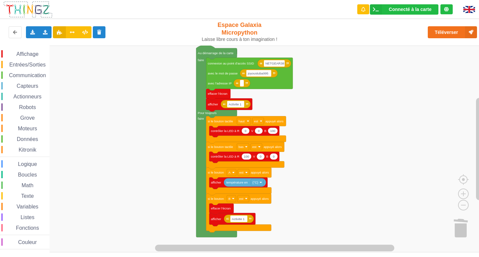
click at [147, 126] on div "Affichage Entrées/Sorties Communication Capteurs Actionneurs Robots Grove Moteu…" at bounding box center [241, 149] width 483 height 207
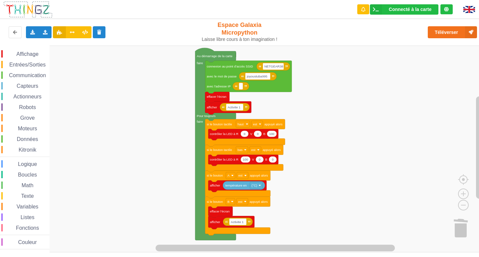
click at [145, 133] on div "Affichage Entrées/Sorties Communication Capteurs Actionneurs Robots Grove Moteu…" at bounding box center [241, 149] width 483 height 207
click at [13, 74] on span "Communication" at bounding box center [27, 75] width 39 height 6
click at [247, 90] on div "Affichage Entrées/Sorties Communication Capteurs Actionneurs Robots Grove Moteu…" at bounding box center [241, 149] width 483 height 207
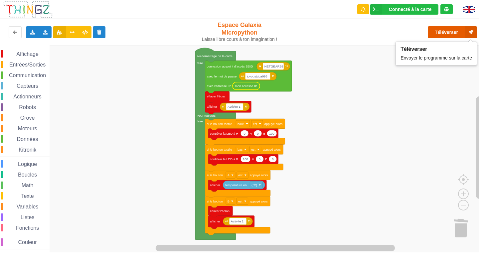
click at [343, 34] on button "Téléverser" at bounding box center [452, 32] width 49 height 12
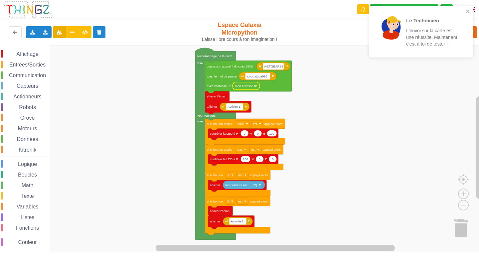
click at [32, 62] on span "Entrées/Sorties" at bounding box center [27, 65] width 38 height 6
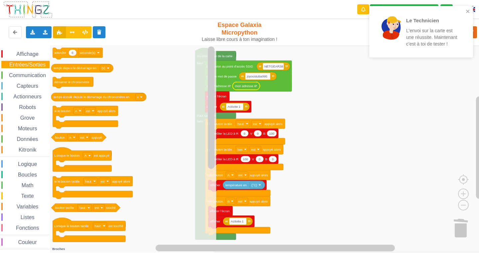
click at [24, 52] on span "Affichage" at bounding box center [27, 54] width 24 height 6
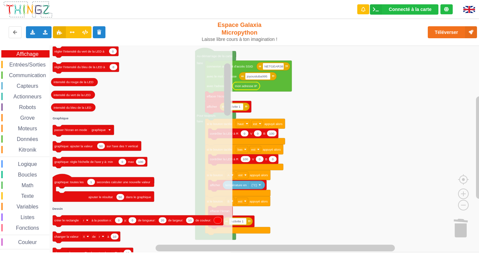
click at [31, 63] on span "Entrées/Sorties" at bounding box center [27, 65] width 38 height 6
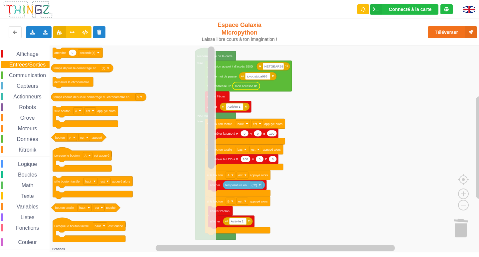
click at [29, 73] on span "Communication" at bounding box center [27, 75] width 39 height 6
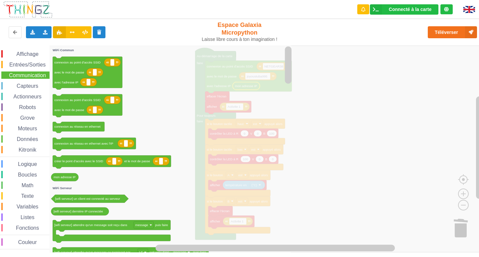
click at [28, 83] on span "Capteurs" at bounding box center [28, 86] width 24 height 6
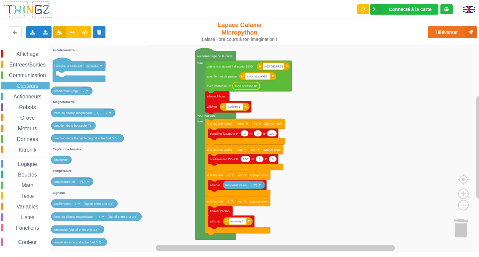
click at [28, 96] on span "Actionneurs" at bounding box center [27, 97] width 30 height 6
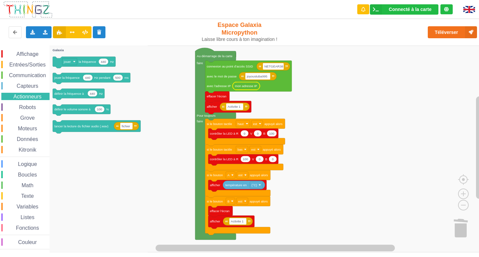
click at [27, 106] on span "Robots" at bounding box center [27, 107] width 19 height 6
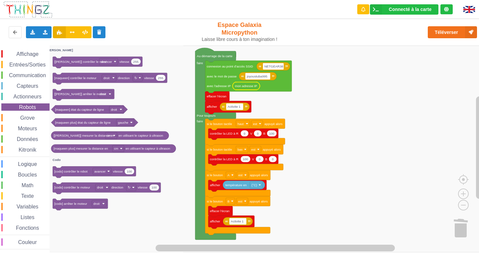
click at [25, 114] on div "Grove" at bounding box center [25, 117] width 48 height 7
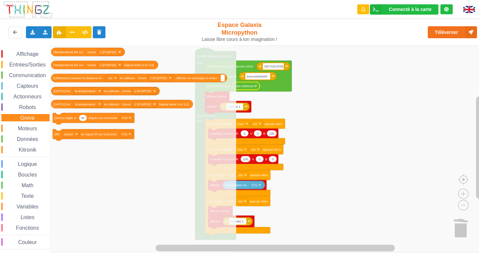
click at [24, 125] on div "Moteurs" at bounding box center [25, 128] width 48 height 7
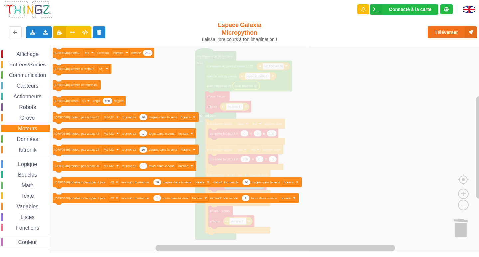
click at [25, 137] on span "Données" at bounding box center [27, 139] width 23 height 6
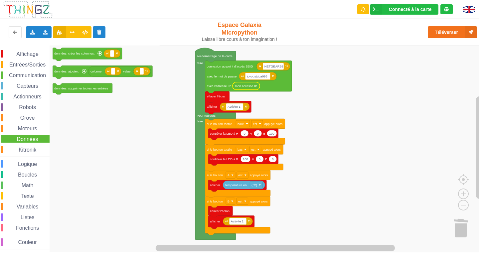
click at [33, 152] on span "Kitronik" at bounding box center [28, 150] width 20 height 6
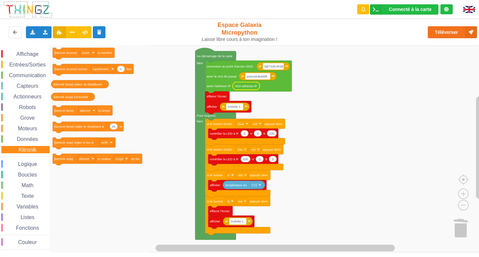
click at [35, 163] on span "Logique" at bounding box center [27, 164] width 21 height 6
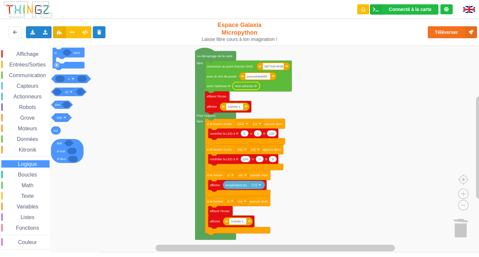
click at [35, 177] on span "Boucles" at bounding box center [27, 175] width 21 height 6
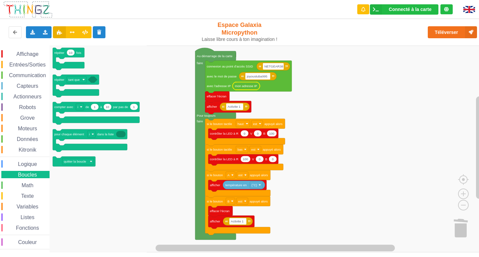
click at [26, 187] on span "Math" at bounding box center [28, 186] width 14 height 6
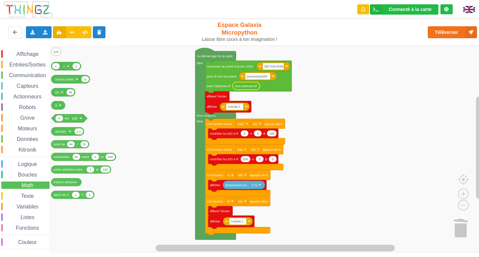
click at [26, 197] on span "Texte" at bounding box center [27, 196] width 15 height 6
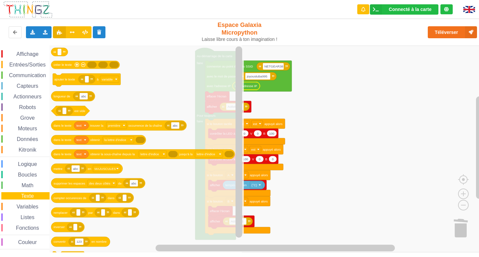
click at [25, 206] on span "Variables" at bounding box center [28, 207] width 24 height 6
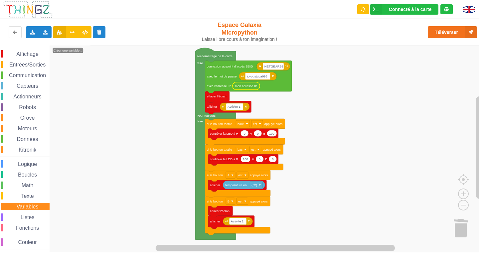
click at [26, 214] on div "Listes" at bounding box center [25, 216] width 48 height 7
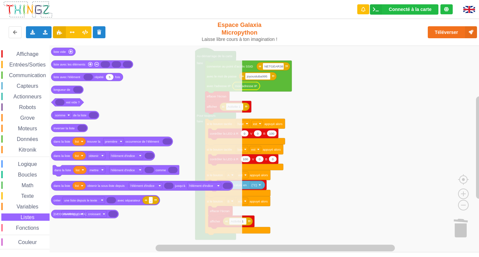
click at [26, 224] on div "Fonctions" at bounding box center [25, 227] width 48 height 7
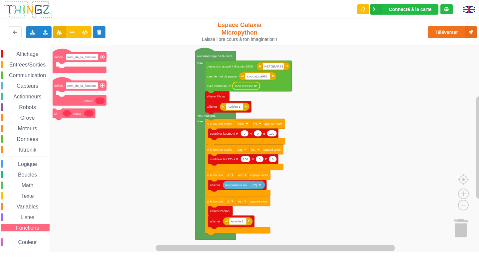
click at [30, 240] on span "Couleur" at bounding box center [27, 242] width 21 height 6
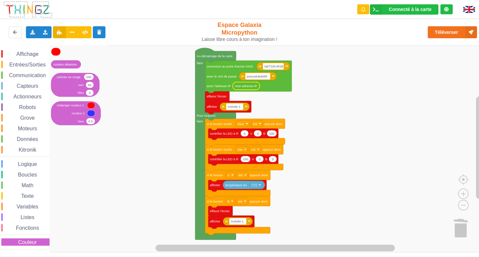
click at [22, 54] on span "Affichage" at bounding box center [27, 54] width 24 height 6
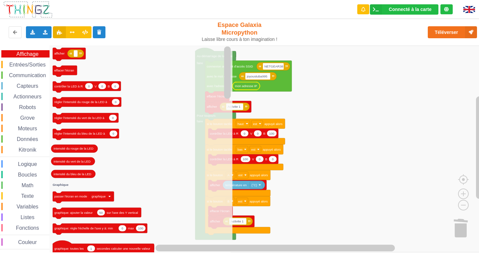
click at [21, 66] on span "Entrées/Sorties" at bounding box center [27, 65] width 38 height 6
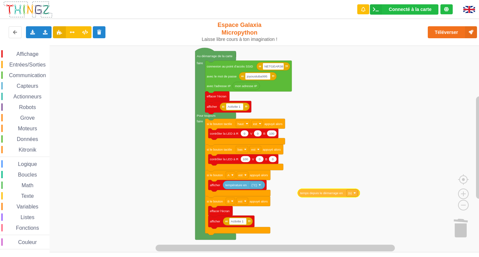
click at [332, 191] on div "Affichage Entrées/Sorties Communication Capteurs Actionneurs Robots Grove Moteu…" at bounding box center [241, 149] width 483 height 207
click at [343, 193] on rect "Espace de travail de Blocky" at bounding box center [352, 192] width 11 height 7
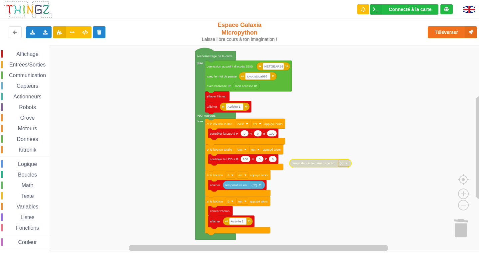
click at [17, 52] on span "Affichage" at bounding box center [27, 54] width 24 height 6
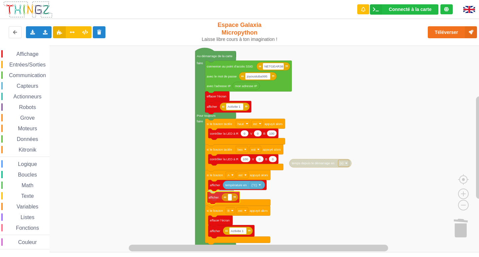
click at [215, 197] on div "Affichage Entrées/Sorties Communication Capteurs Actionneurs Robots Grove Moteu…" at bounding box center [241, 149] width 483 height 207
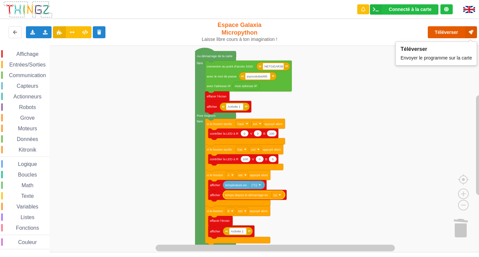
click at [343, 29] on button "Téléverser" at bounding box center [452, 32] width 49 height 12
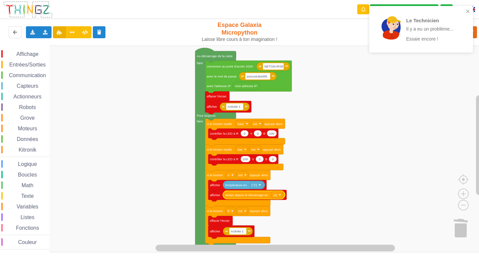
click at [343, 29] on div "Téléverser" at bounding box center [383, 32] width 197 height 21
click at [343, 29] on icon at bounding box center [471, 32] width 12 height 12
click at [343, 11] on icon "close" at bounding box center [467, 11] width 5 height 5
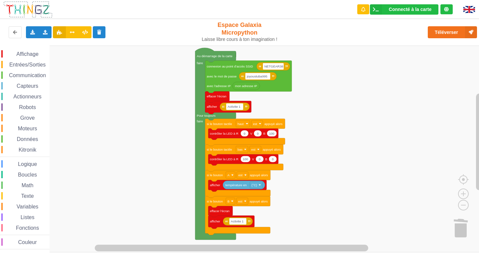
click at [22, 49] on div "Affichage Entrées/Sorties Communication Capteurs Actionneurs Robots Grove Moteu…" at bounding box center [25, 149] width 50 height 207
click at [25, 56] on span "Affichage" at bounding box center [27, 54] width 24 height 6
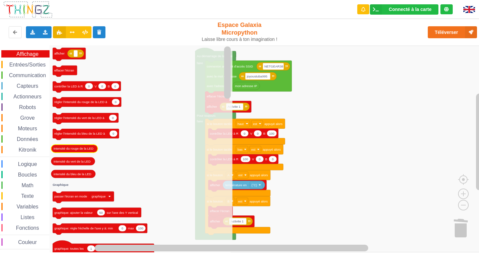
click at [29, 62] on span "Entrées/Sorties" at bounding box center [27, 65] width 38 height 6
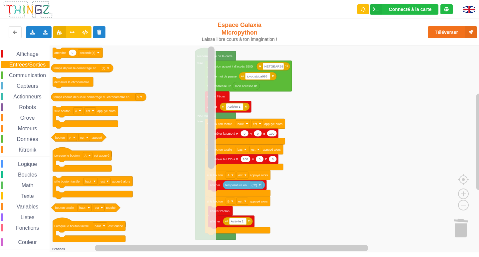
click at [126, 93] on g "0 attendre seconde(s) temps depuis le démarrage en (s) démarrer le chronomètre …" at bounding box center [129, 217] width 156 height 339
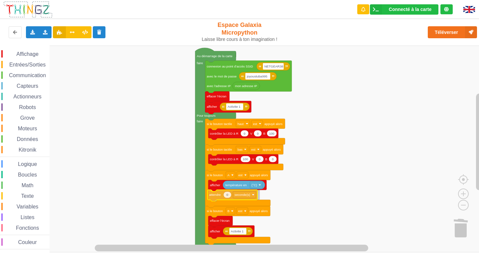
click at [210, 196] on div "Affichage Entrées/Sorties Communication Capteurs Actionneurs Robots Grove Moteu…" at bounding box center [241, 149] width 483 height 207
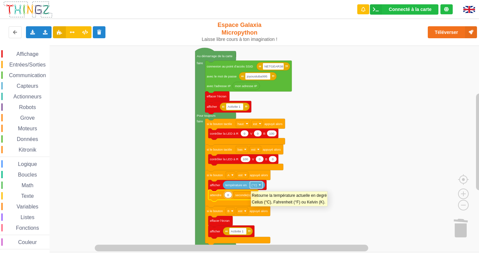
type input "4"
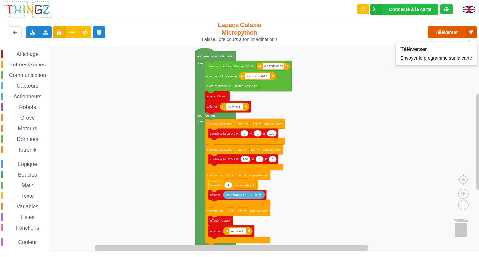
click at [343, 35] on button "Téléverser" at bounding box center [452, 32] width 49 height 12
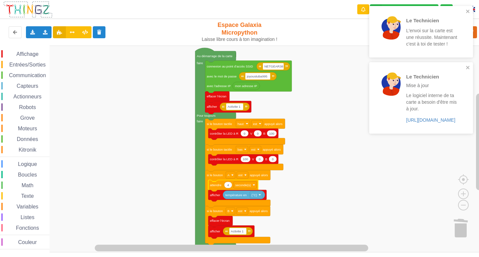
click at [22, 54] on span "Affichage" at bounding box center [27, 54] width 24 height 6
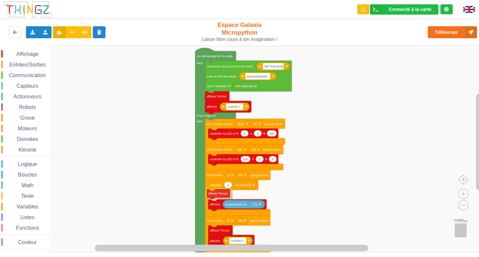
click at [213, 193] on div "Affichage Entrées/Sorties Communication Capteurs Actionneurs Robots Grove Moteu…" at bounding box center [241, 149] width 483 height 207
click at [343, 36] on button "Téléverser" at bounding box center [452, 32] width 49 height 12
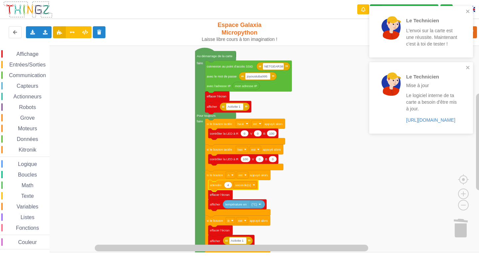
click at [229, 186] on icon "Espace de travail de Blocky" at bounding box center [228, 185] width 8 height 6
type input "1"
click at [308, 189] on rect "Espace de travail de Blocky" at bounding box center [241, 149] width 483 height 207
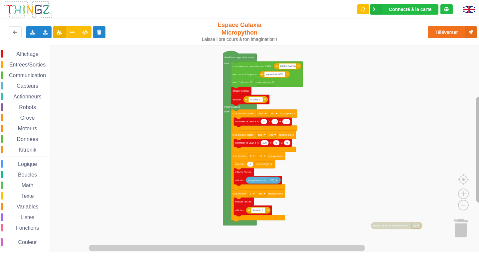
click at [343, 174] on rect "Espace de travail de Blocky" at bounding box center [479, 150] width 7 height 106
click at [28, 70] on div "Affichage Entrées/Sorties Communication Capteurs Actionneurs Robots Grove Moteu…" at bounding box center [25, 149] width 50 height 199
click at [28, 73] on span "Communication" at bounding box center [27, 75] width 39 height 6
click at [283, 85] on div "Affichage Entrées/Sorties Communication Capteurs Actionneurs Robots Grove Moteu…" at bounding box center [241, 149] width 483 height 207
click at [28, 52] on span "Affichage" at bounding box center [27, 54] width 24 height 6
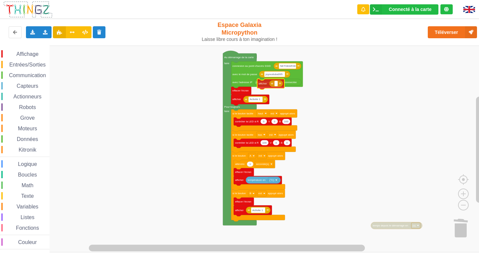
click at [274, 87] on div "Affichage Entrées/Sorties Communication Capteurs Actionneurs Robots Grove Moteu…" at bounding box center [241, 149] width 483 height 207
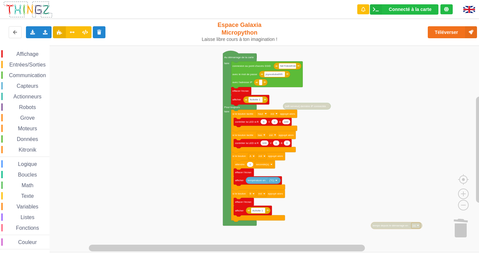
click at [20, 56] on span "Affichage" at bounding box center [27, 54] width 24 height 6
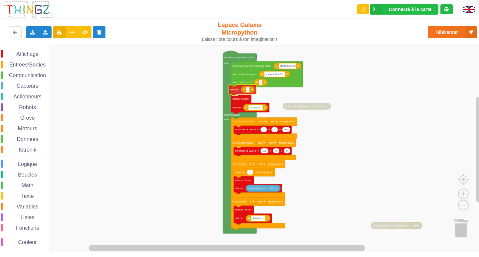
click at [236, 93] on div "Affichage Entrées/Sorties Communication Capteurs Actionneurs Robots Grove Moteu…" at bounding box center [241, 149] width 483 height 207
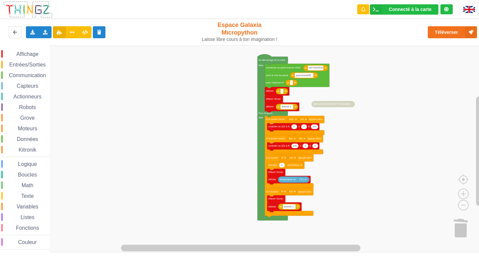
click at [24, 75] on span "Communication" at bounding box center [27, 75] width 39 height 6
click at [287, 94] on div "Affichage Entrées/Sorties Communication Capteurs Actionneurs Robots Grove Moteu…" at bounding box center [241, 149] width 483 height 207
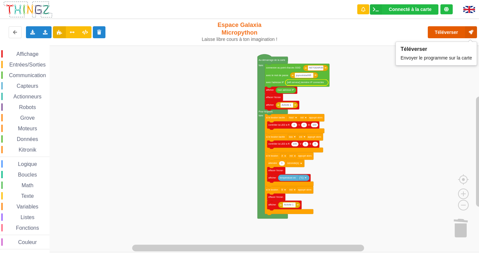
click at [343, 37] on button "Téléverser" at bounding box center [452, 32] width 49 height 12
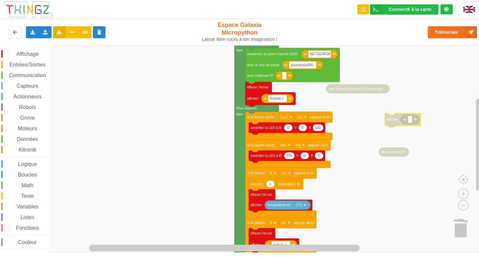
click at [32, 74] on span "Communication" at bounding box center [27, 75] width 39 height 6
click at [343, 172] on rect "Espace de travail de Blocky" at bounding box center [241, 149] width 483 height 207
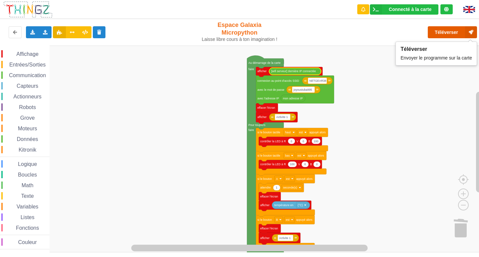
click at [343, 37] on button "Téléverser" at bounding box center [452, 32] width 49 height 12
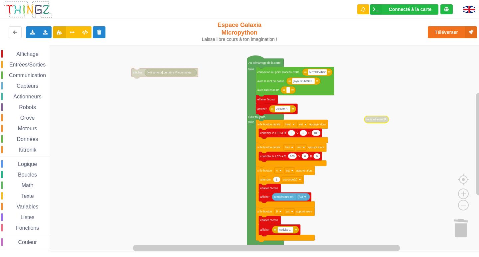
click at [29, 69] on div "Affichage Entrées/Sorties Communication Capteurs Actionneurs Robots Grove Moteu…" at bounding box center [25, 149] width 50 height 199
click at [30, 71] on div "Affichage Entrées/Sorties Communication Capteurs Actionneurs Robots Grove Moteu…" at bounding box center [25, 149] width 50 height 199
click at [31, 73] on span "Communication" at bounding box center [27, 75] width 39 height 6
click at [343, 197] on rect "Espace de travail de Blocky" at bounding box center [241, 149] width 483 height 207
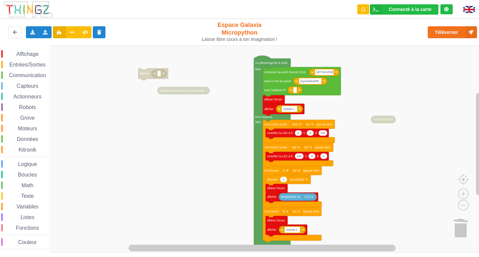
click at [195, 98] on div "Affichage Entrées/Sorties Communication Capteurs Actionneurs Robots Grove Moteu…" at bounding box center [241, 149] width 483 height 207
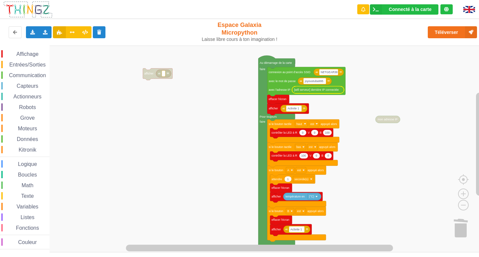
click at [302, 92] on icon "Espace de travail de Blocky" at bounding box center [318, 89] width 52 height 7
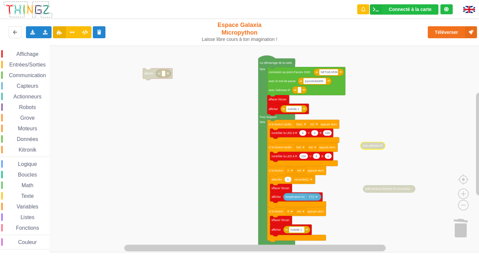
click at [29, 75] on span "Communication" at bounding box center [27, 75] width 39 height 6
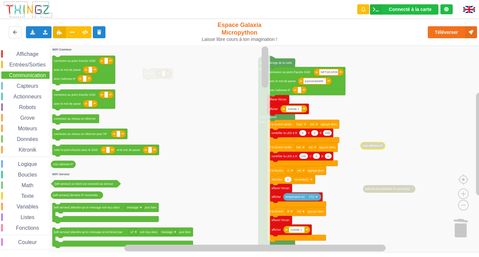
click at [343, 122] on rect "Espace de travail de Blocky" at bounding box center [241, 149] width 483 height 207
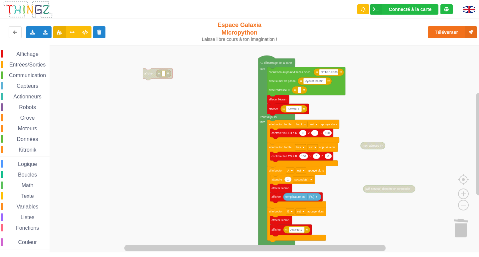
click at [30, 75] on span "Communication" at bounding box center [27, 75] width 39 height 6
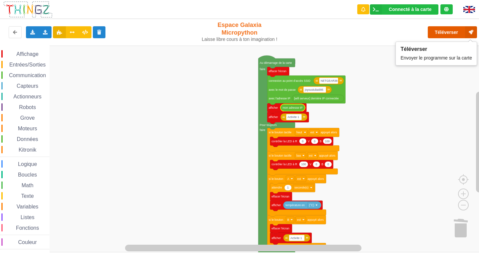
click at [343, 32] on button "Téléverser" at bounding box center [452, 32] width 49 height 12
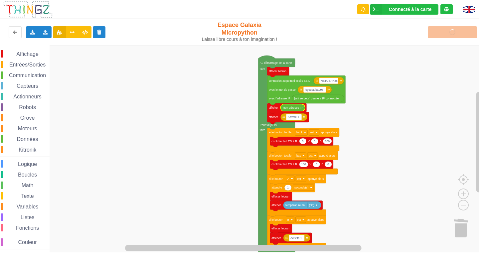
click at [45, 77] on span "Communication" at bounding box center [27, 75] width 39 height 6
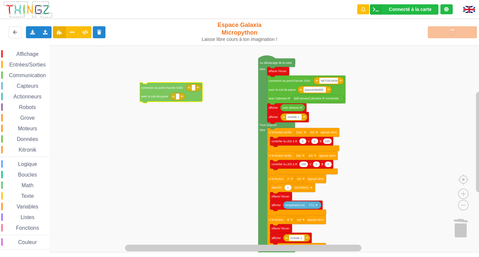
click at [168, 99] on div "Affichage Entrées/Sorties Communication Capteurs Actionneurs Robots Grove Moteu…" at bounding box center [241, 149] width 483 height 207
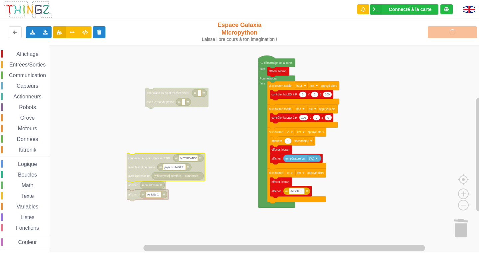
click at [180, 159] on rect "Espace de travail de Blocky" at bounding box center [188, 158] width 19 height 6
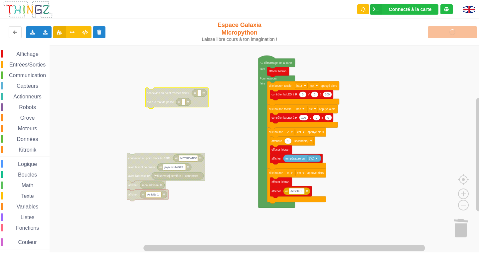
type input "NETGEAR38"
type input "joyoustuba995"
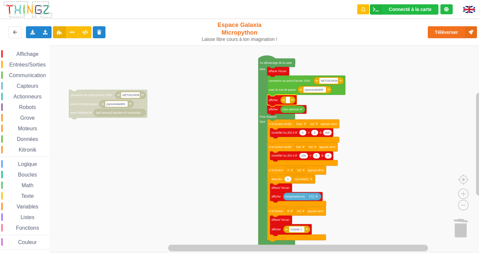
click at [288, 100] on rect "Espace de travail de Blocky" at bounding box center [288, 100] width 4 height 6
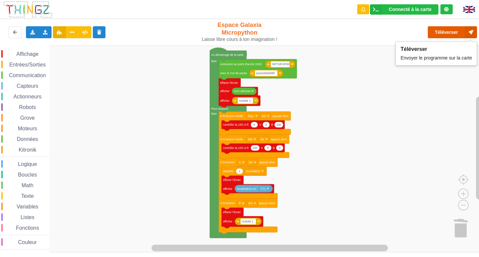
click at [343, 28] on button "Téléverser" at bounding box center [452, 32] width 49 height 12
